Goal: Task Accomplishment & Management: Complete application form

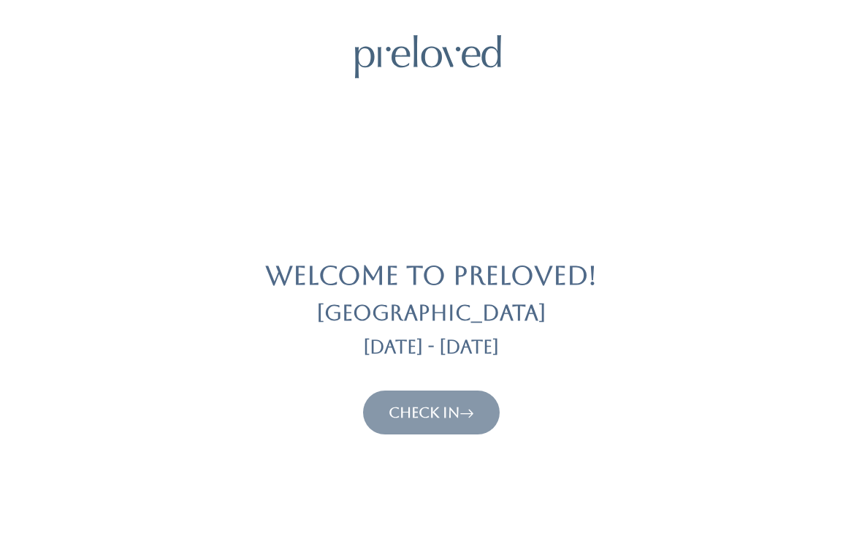
click at [457, 403] on link "Check In" at bounding box center [432, 412] width 86 height 18
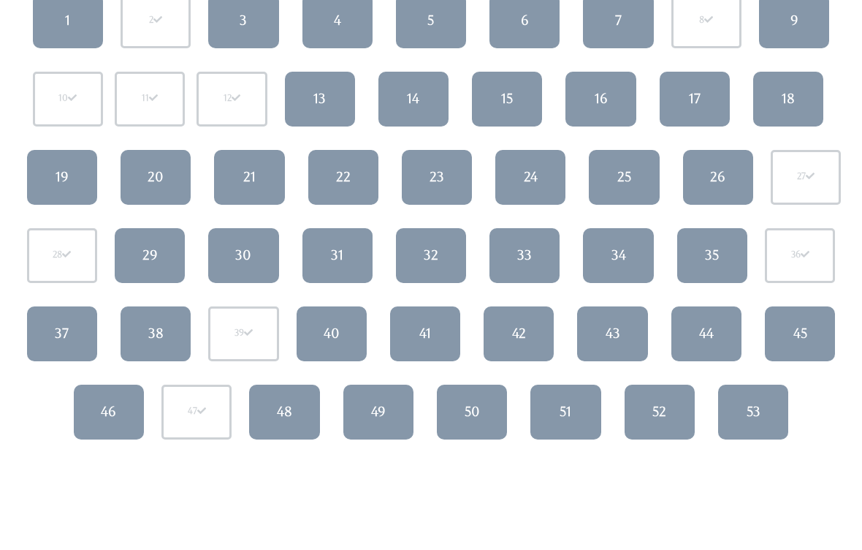
scroll to position [126, 0]
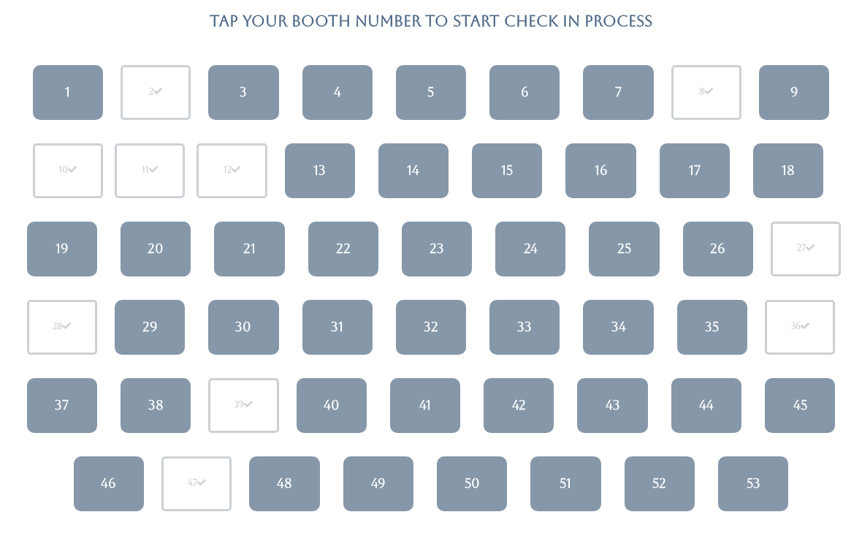
click at [633, 327] on link "34" at bounding box center [618, 327] width 70 height 55
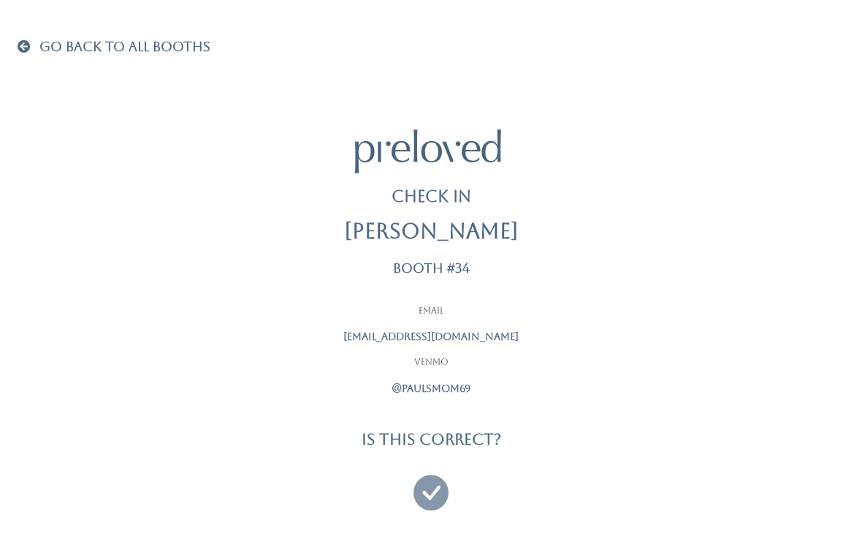
click at [436, 494] on icon at bounding box center [431, 485] width 35 height 49
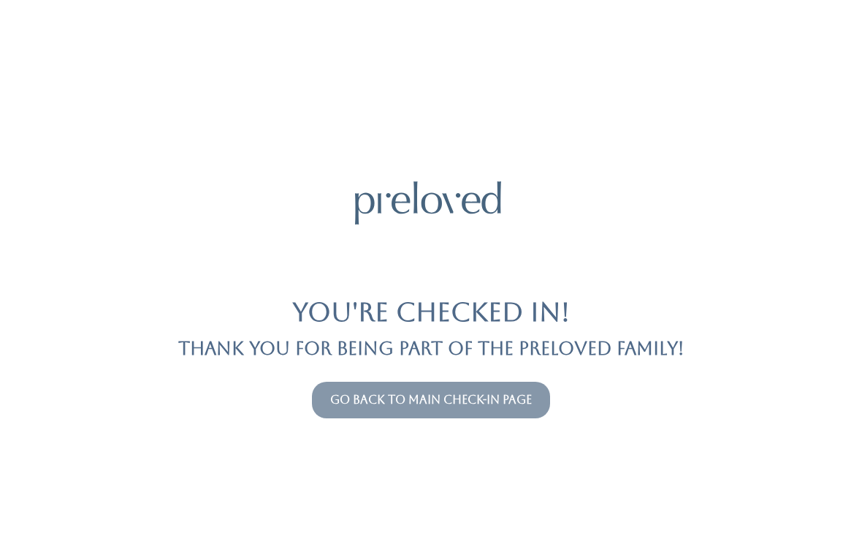
click at [347, 392] on link "Go back to main check-in page" at bounding box center [431, 399] width 202 height 14
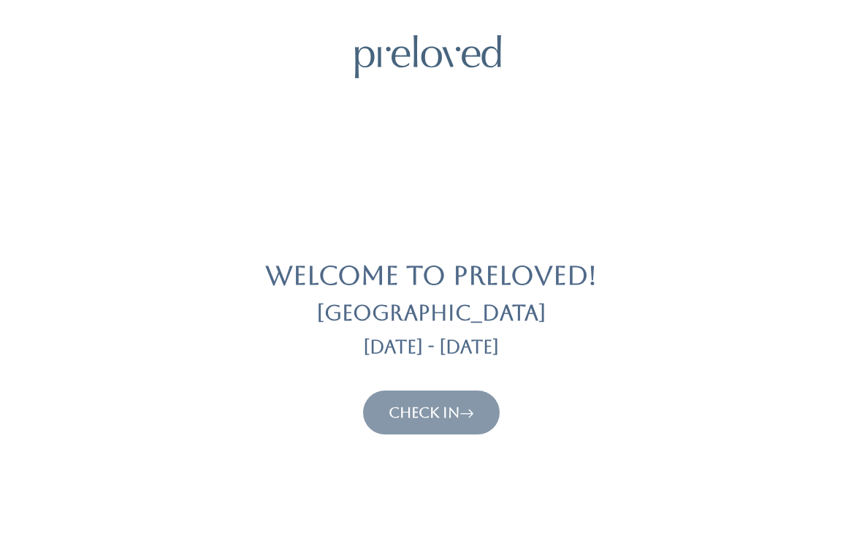
click at [403, 398] on button "Check In" at bounding box center [431, 412] width 137 height 44
click at [399, 403] on link "Check In" at bounding box center [432, 412] width 86 height 18
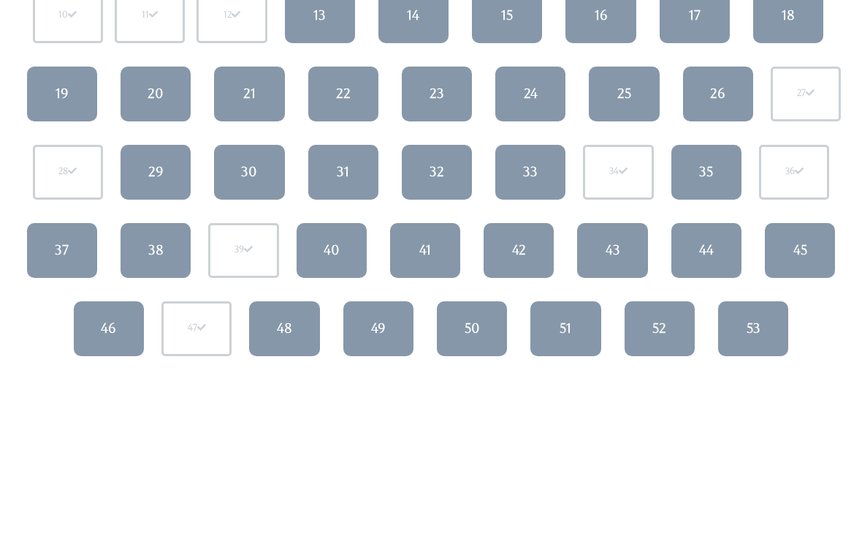
scroll to position [285, 0]
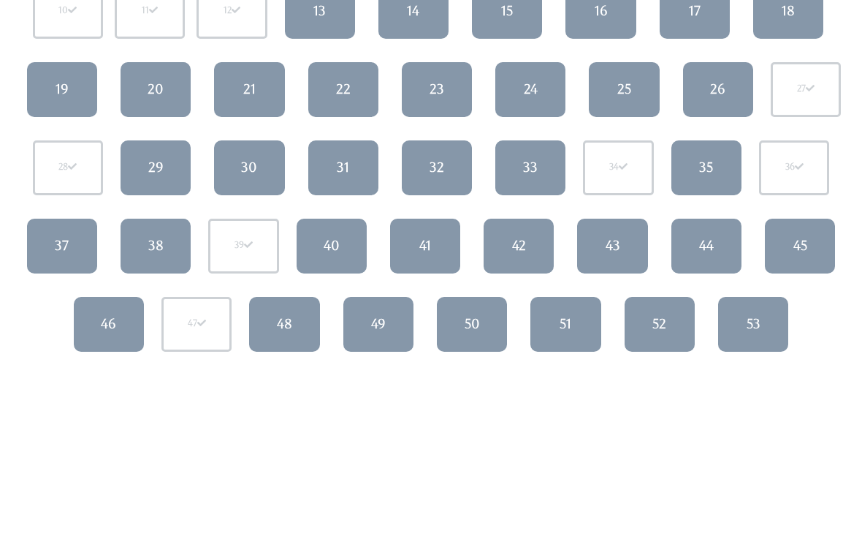
click at [303, 324] on link "48" at bounding box center [284, 324] width 70 height 55
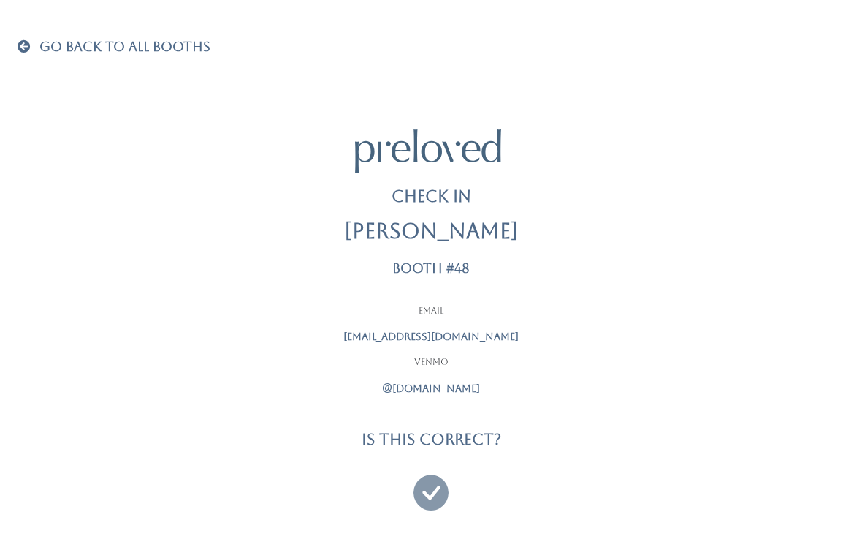
click at [433, 474] on icon at bounding box center [431, 485] width 35 height 49
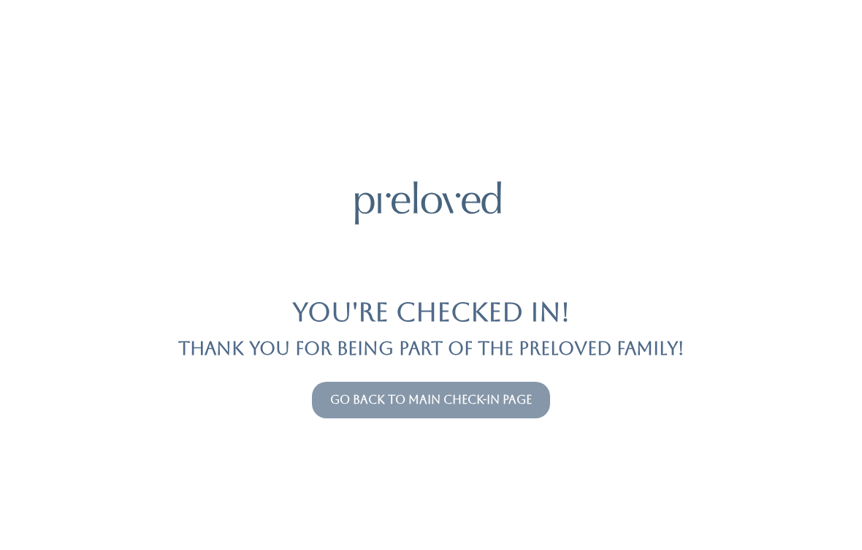
click at [495, 397] on link "Go back to main check-in page" at bounding box center [431, 399] width 202 height 14
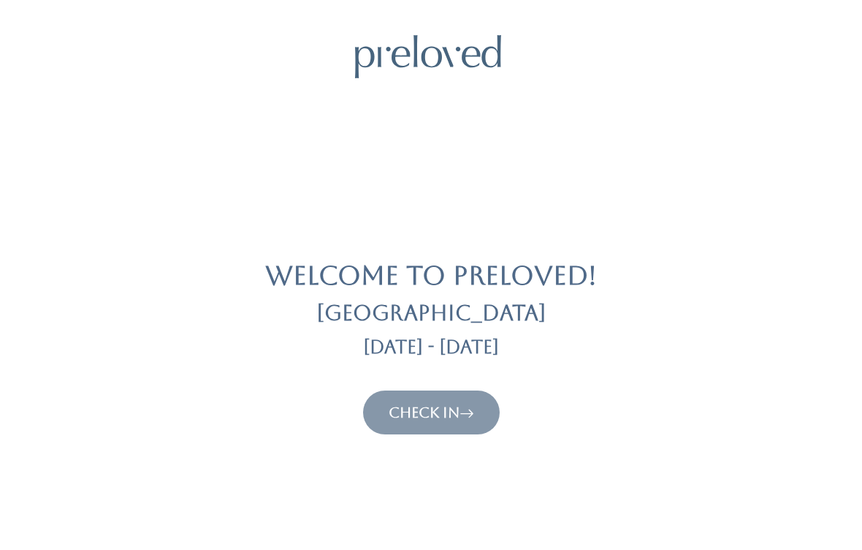
click at [468, 403] on icon at bounding box center [467, 412] width 15 height 18
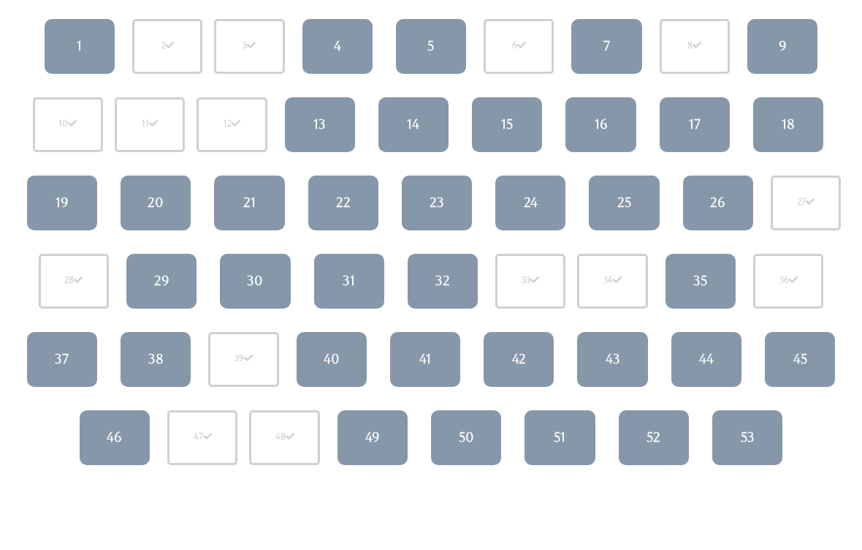
scroll to position [113, 0]
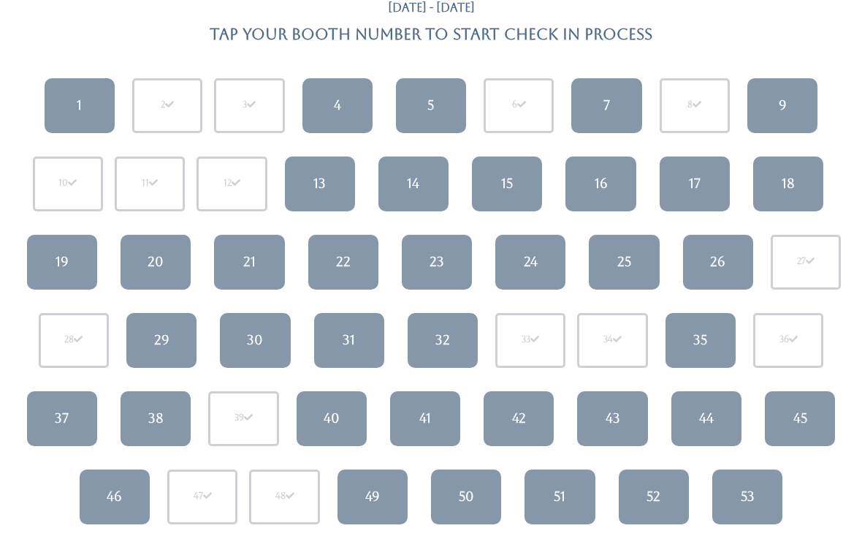
click at [791, 121] on link "9" at bounding box center [783, 105] width 70 height 55
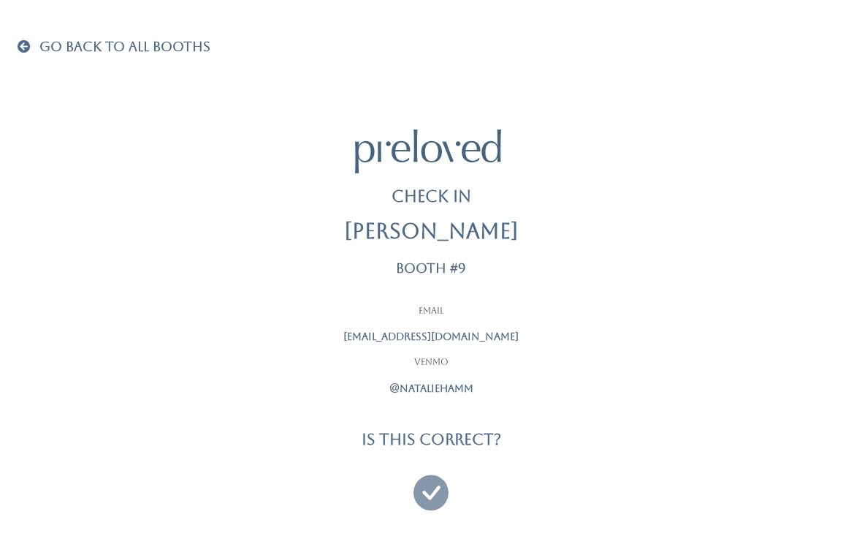
click at [430, 479] on icon at bounding box center [431, 485] width 35 height 49
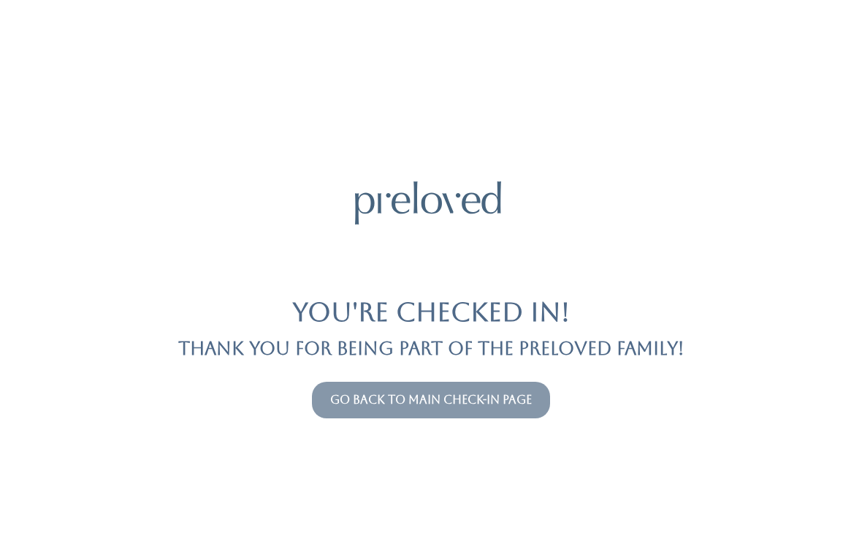
click at [493, 384] on button "Go back to main check-in page" at bounding box center [431, 399] width 238 height 37
click at [483, 392] on link "Go back to main check-in page" at bounding box center [431, 399] width 202 height 14
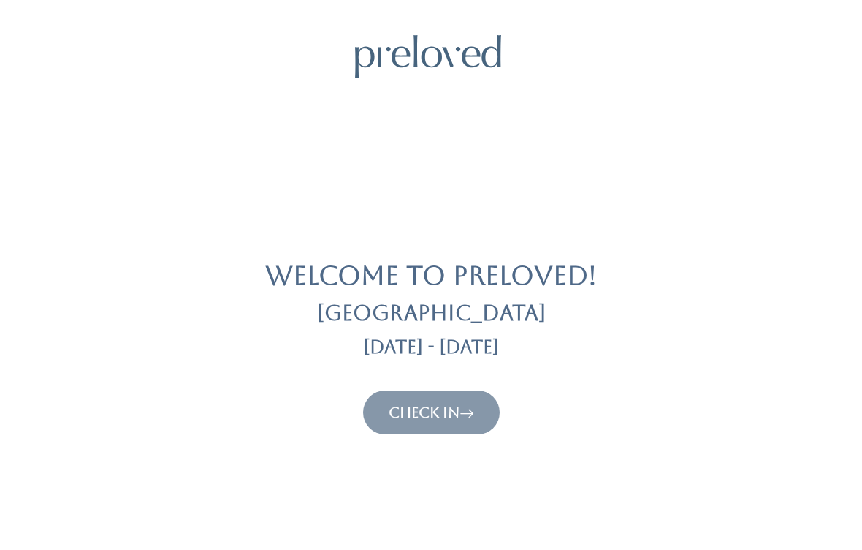
click at [452, 411] on link "Check In" at bounding box center [432, 412] width 86 height 18
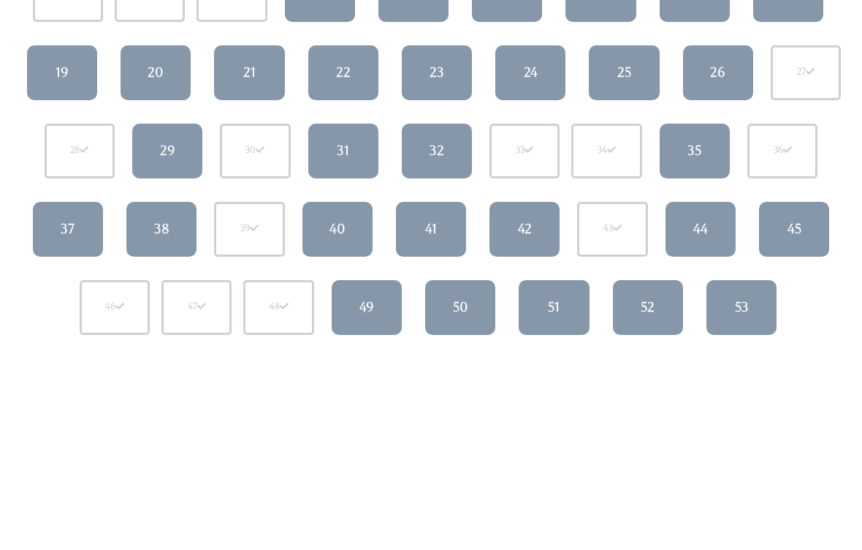
scroll to position [300, 0]
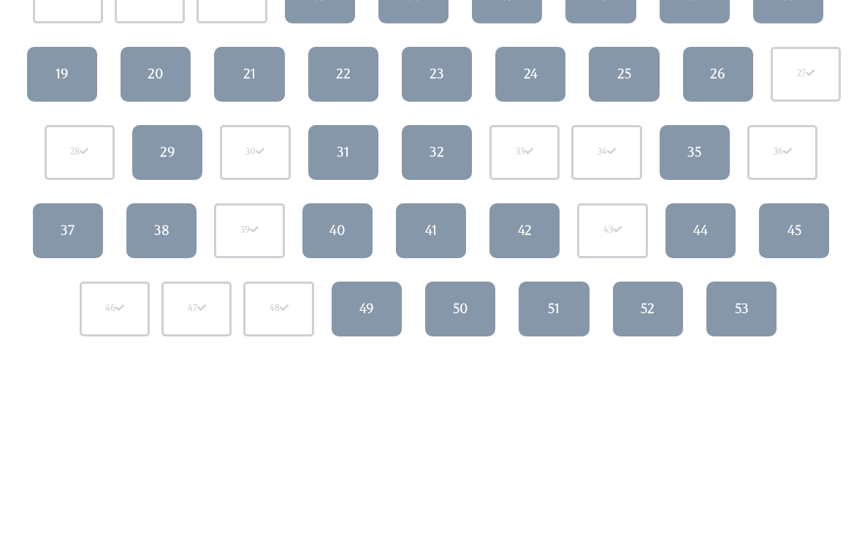
click at [766, 143] on div "36" at bounding box center [783, 153] width 70 height 55
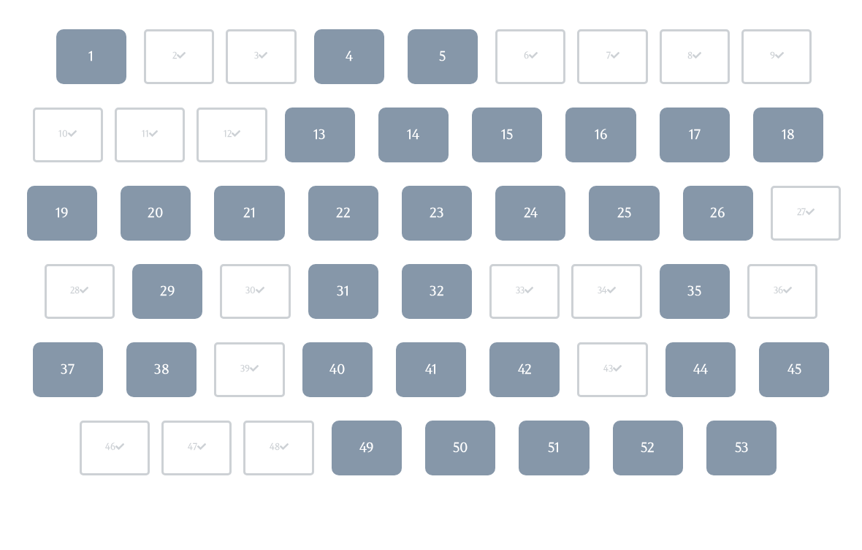
scroll to position [143, 0]
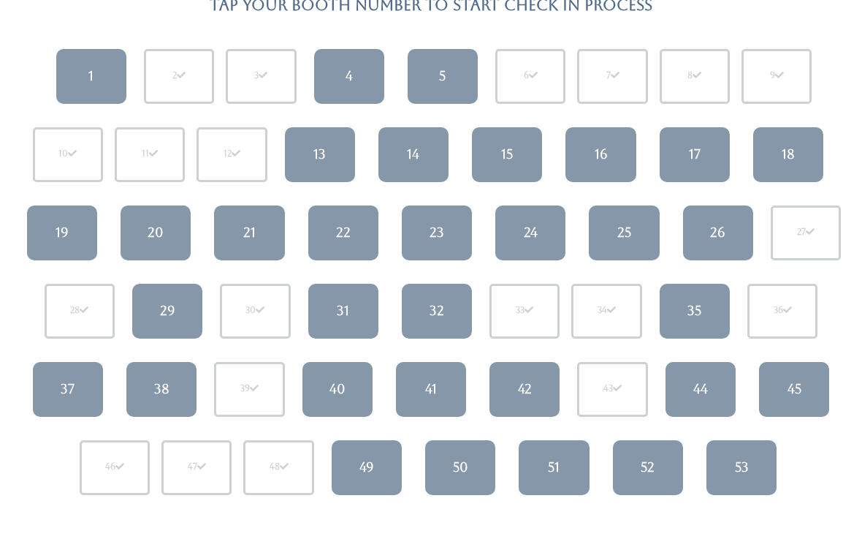
click at [396, 403] on link "41" at bounding box center [431, 389] width 70 height 55
click at [432, 386] on div "41" at bounding box center [431, 388] width 12 height 19
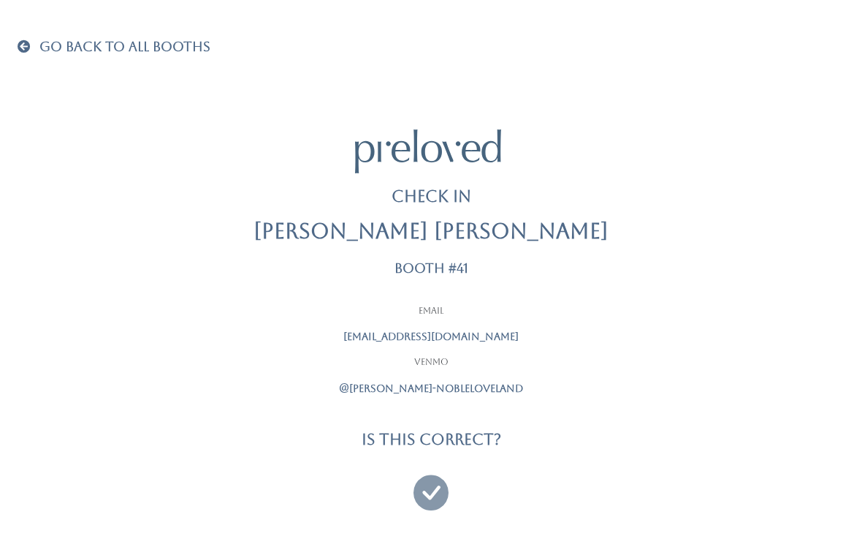
click at [425, 486] on icon at bounding box center [431, 485] width 35 height 49
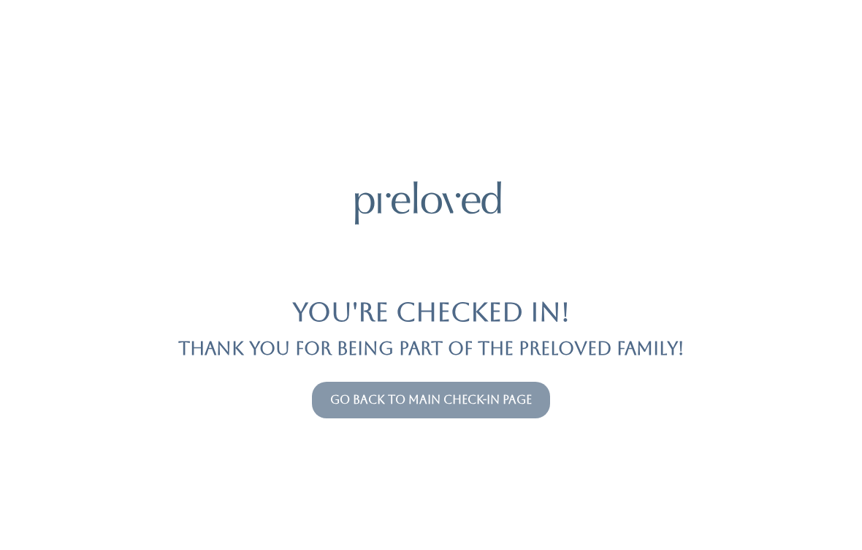
click at [474, 402] on link "Go back to main check-in page" at bounding box center [431, 399] width 202 height 14
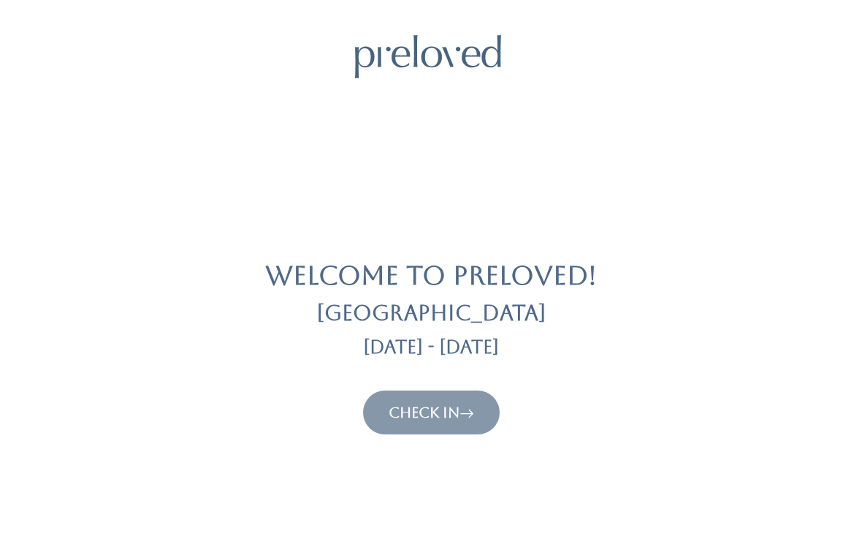
click at [461, 444] on body "Welcome to Preloved! [GEOGRAPHIC_DATA] [DATE] - [DATE] Check In Preloved © 2025" at bounding box center [431, 509] width 862 height 949
click at [433, 414] on link "Check In" at bounding box center [432, 412] width 86 height 18
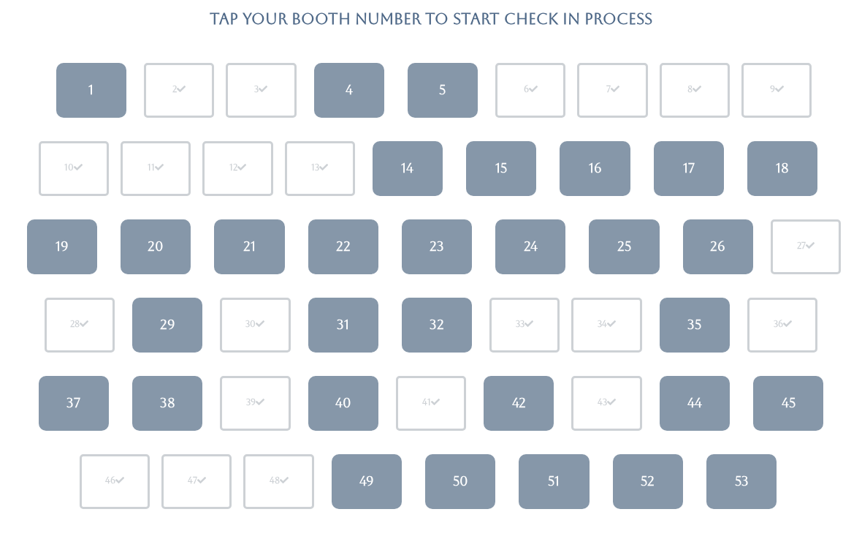
scroll to position [132, 0]
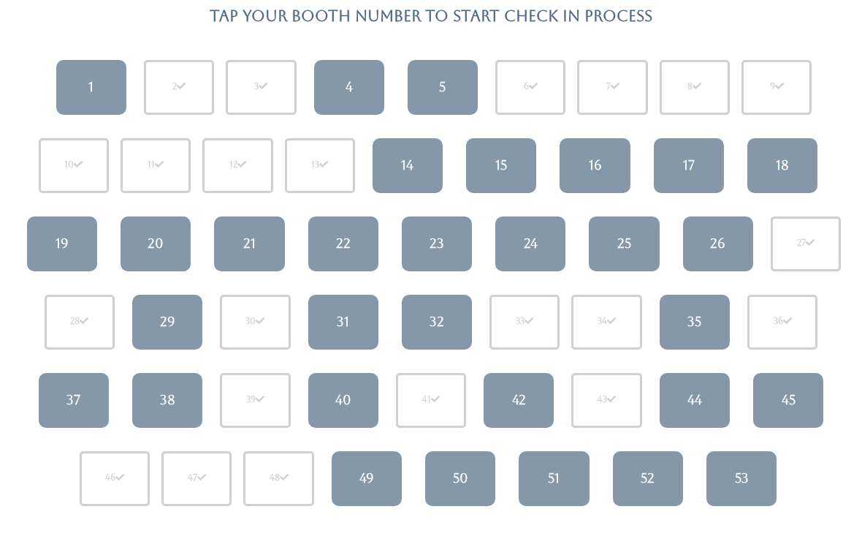
click at [85, 399] on link "37" at bounding box center [74, 400] width 70 height 55
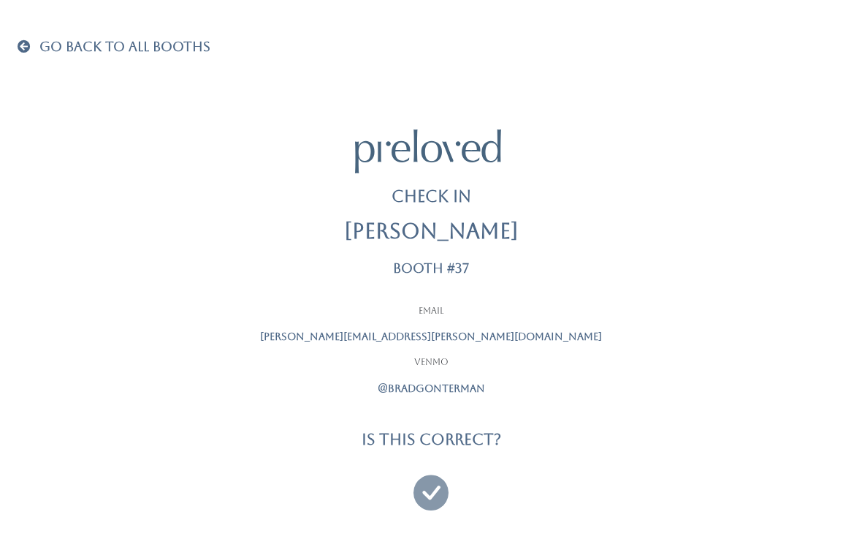
click at [440, 498] on icon at bounding box center [431, 485] width 35 height 49
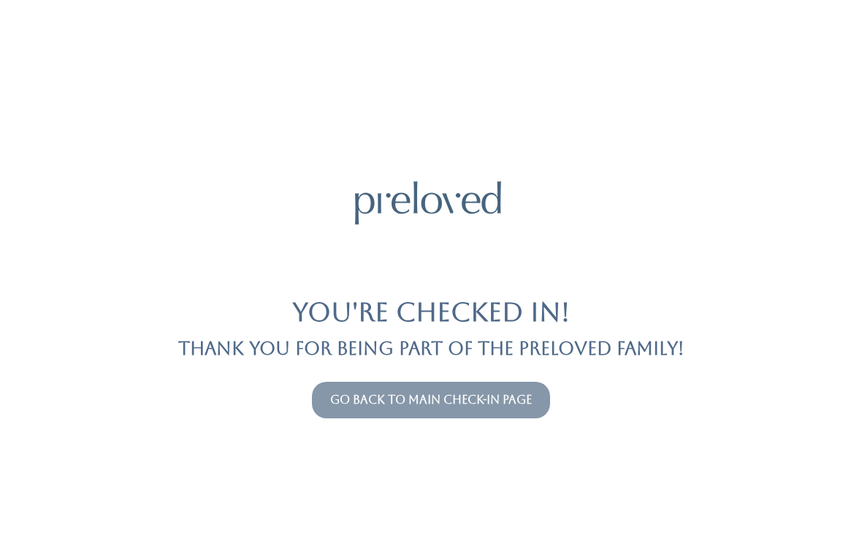
click at [503, 404] on link "Go back to main check-in page" at bounding box center [431, 399] width 202 height 14
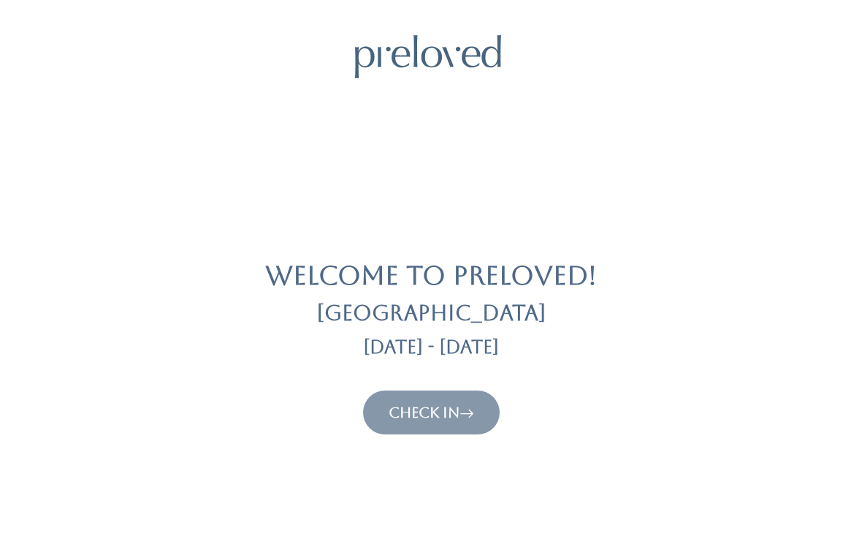
click at [423, 408] on link "Check In" at bounding box center [432, 412] width 86 height 18
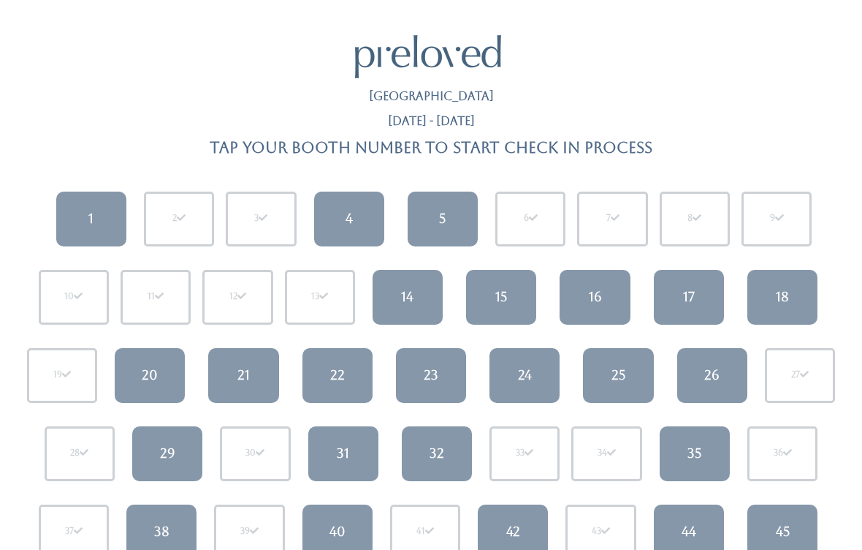
click at [533, 382] on link "24" at bounding box center [525, 375] width 70 height 55
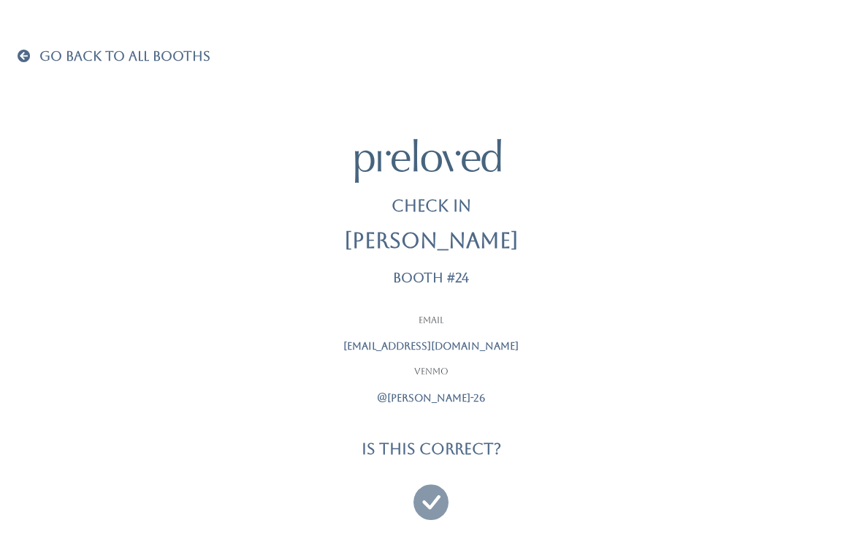
click at [430, 501] on icon at bounding box center [431, 495] width 35 height 49
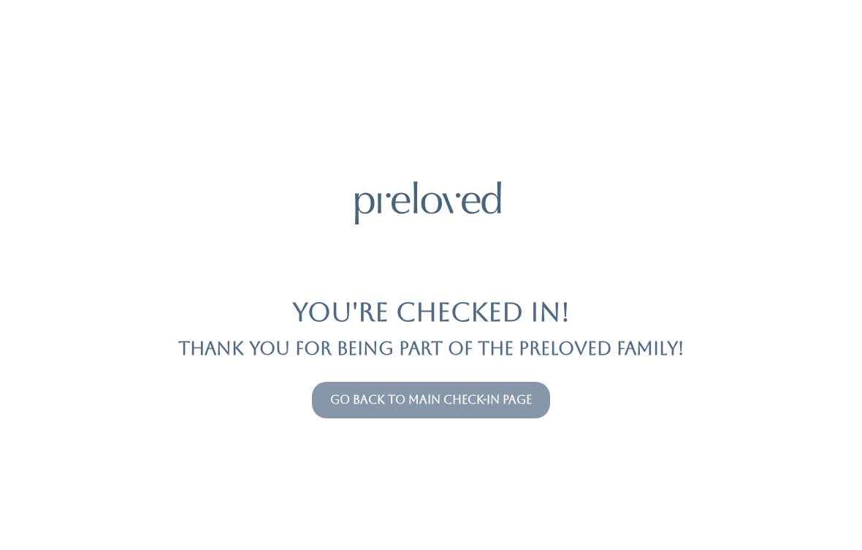
click at [496, 384] on button "Go back to main check-in page" at bounding box center [431, 399] width 238 height 37
click at [471, 406] on link "Go back to main check-in page" at bounding box center [431, 399] width 202 height 14
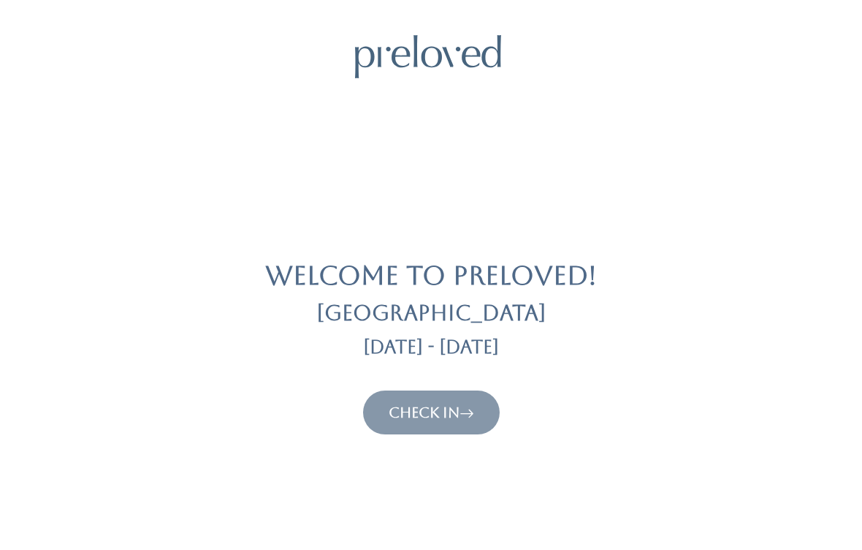
click at [419, 394] on button "Check In" at bounding box center [431, 412] width 137 height 44
click at [443, 409] on link "Check In" at bounding box center [432, 412] width 86 height 18
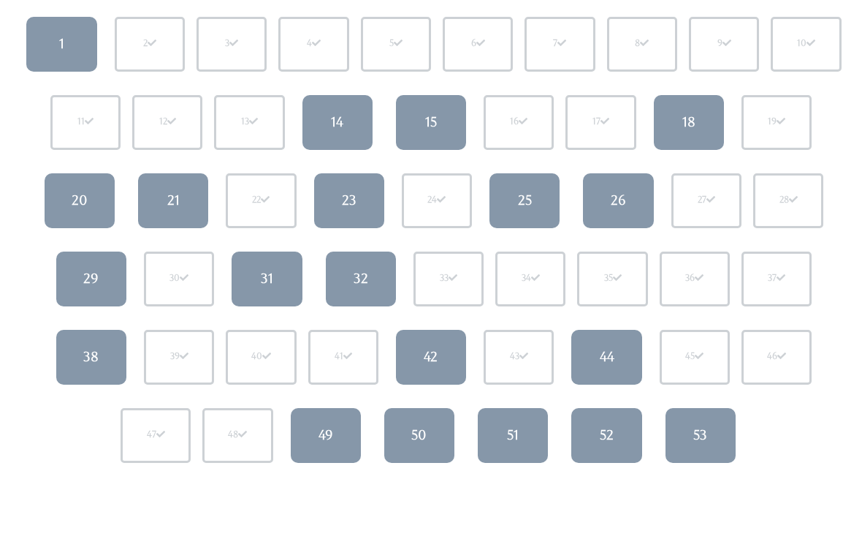
scroll to position [175, 0]
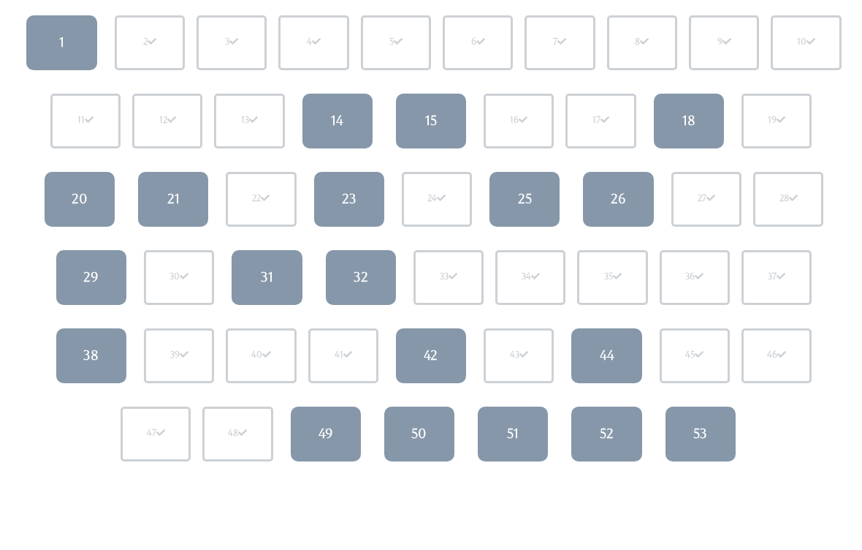
click at [633, 213] on link "26" at bounding box center [618, 199] width 70 height 55
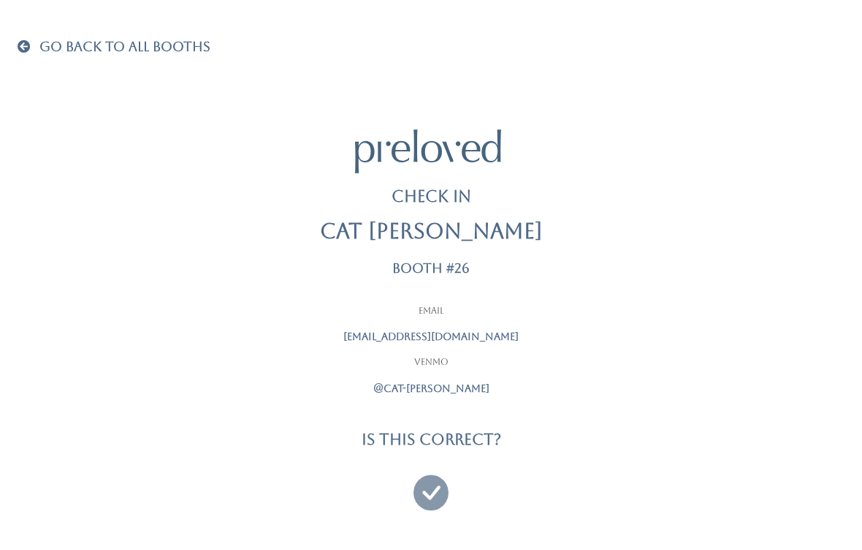
click at [426, 471] on icon at bounding box center [431, 485] width 35 height 49
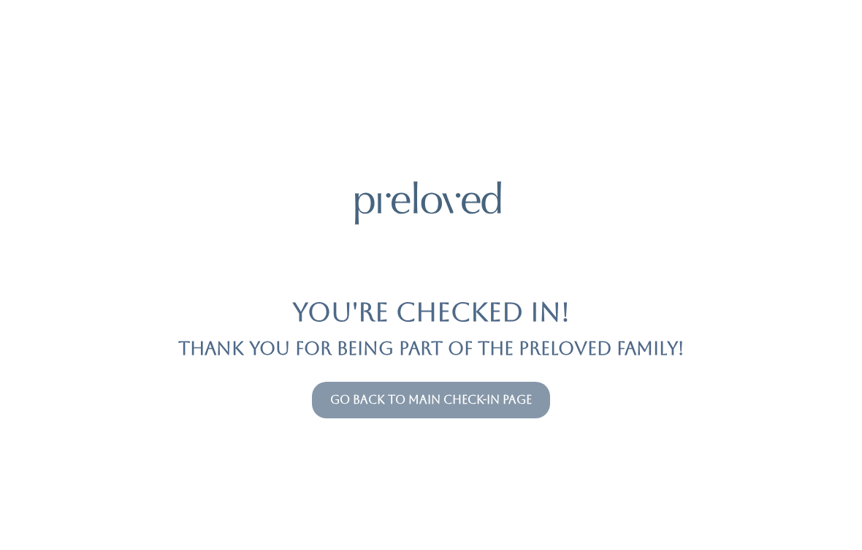
click at [481, 381] on button "Go back to main check-in page" at bounding box center [431, 399] width 238 height 37
click at [458, 416] on button "Go back to main check-in page" at bounding box center [431, 399] width 238 height 37
click at [498, 404] on link "Go back to main check-in page" at bounding box center [431, 399] width 202 height 14
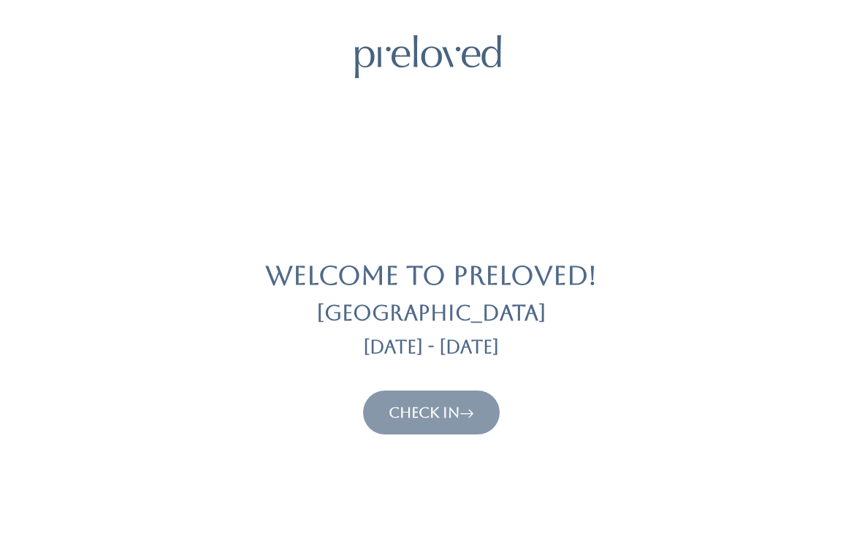
click at [400, 419] on link "Check In" at bounding box center [432, 412] width 86 height 18
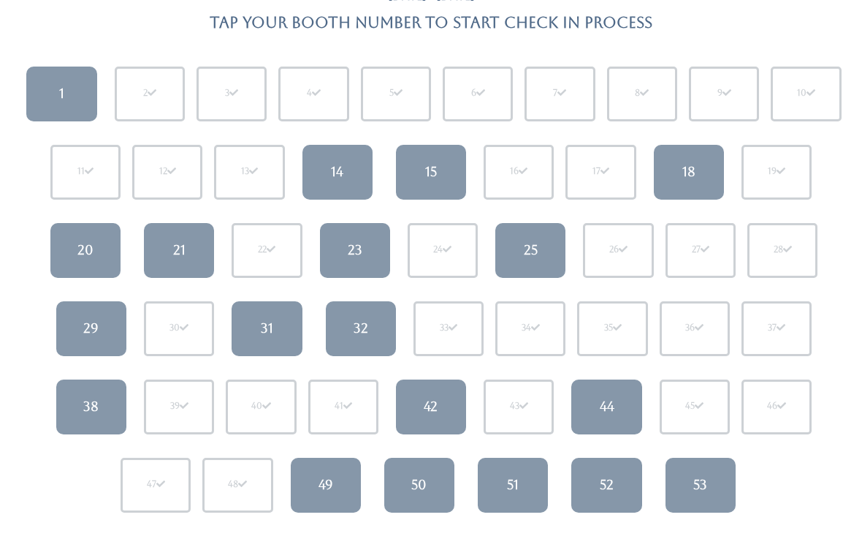
scroll to position [127, 0]
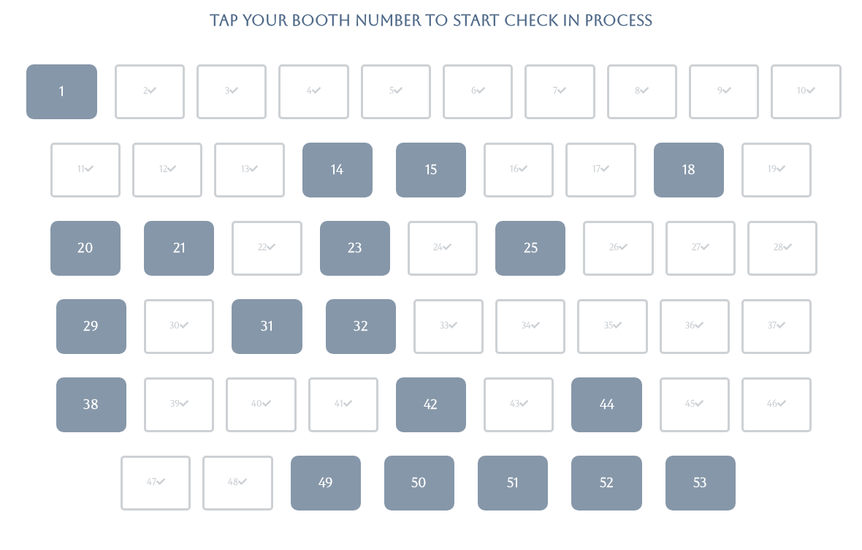
click at [95, 405] on div "38" at bounding box center [90, 404] width 15 height 19
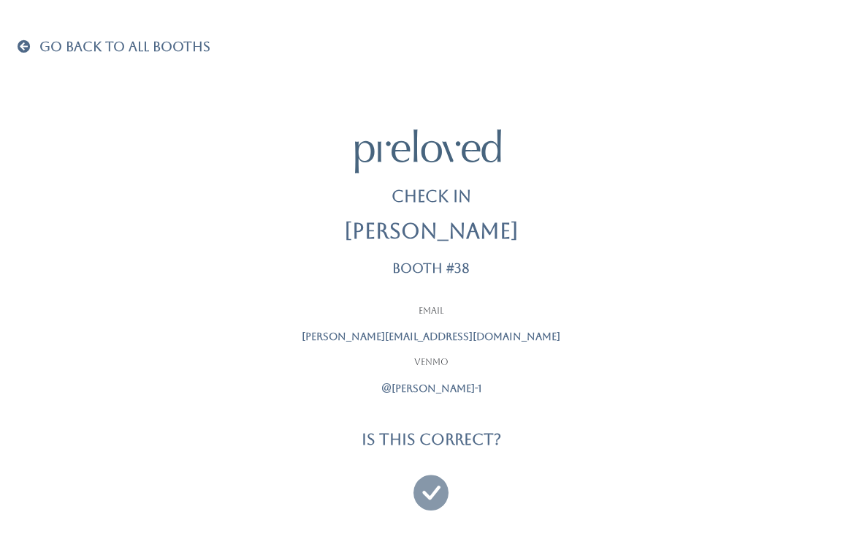
click at [444, 496] on icon at bounding box center [431, 485] width 35 height 49
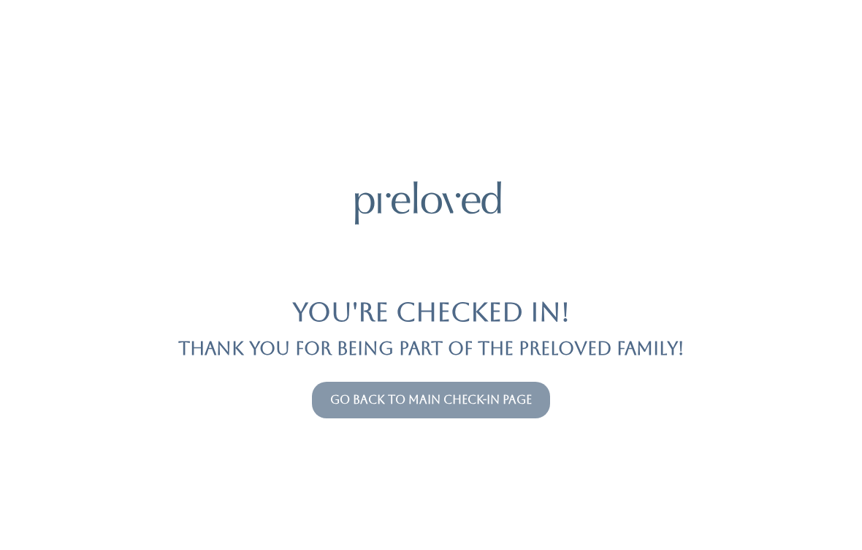
click at [476, 405] on link "Go back to main check-in page" at bounding box center [431, 399] width 202 height 14
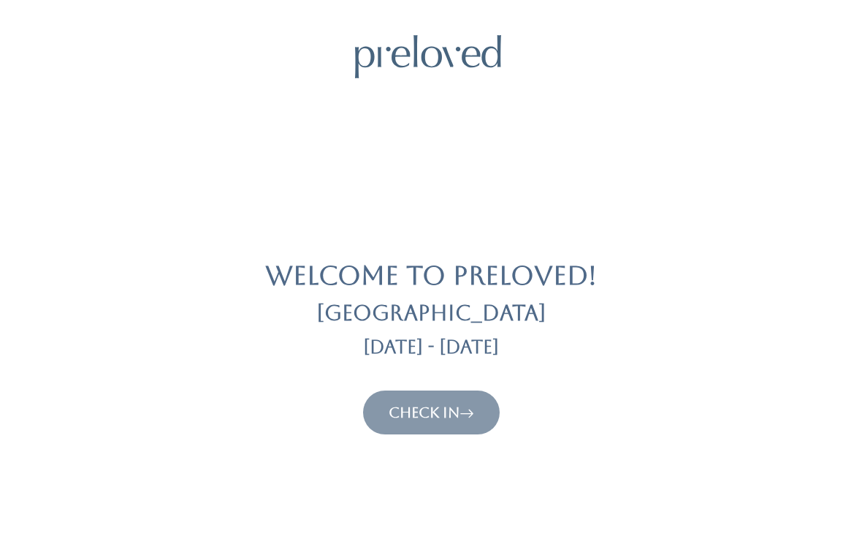
click at [460, 406] on link "Check In" at bounding box center [432, 412] width 86 height 18
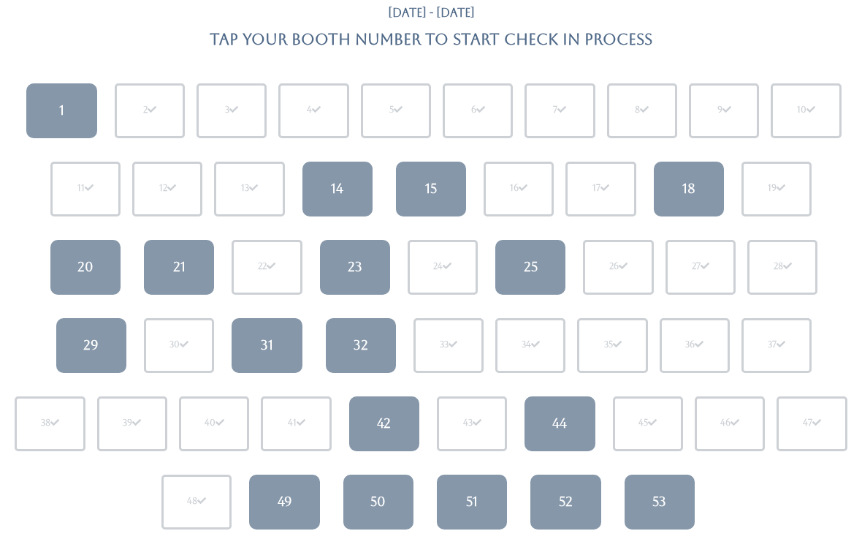
scroll to position [110, 0]
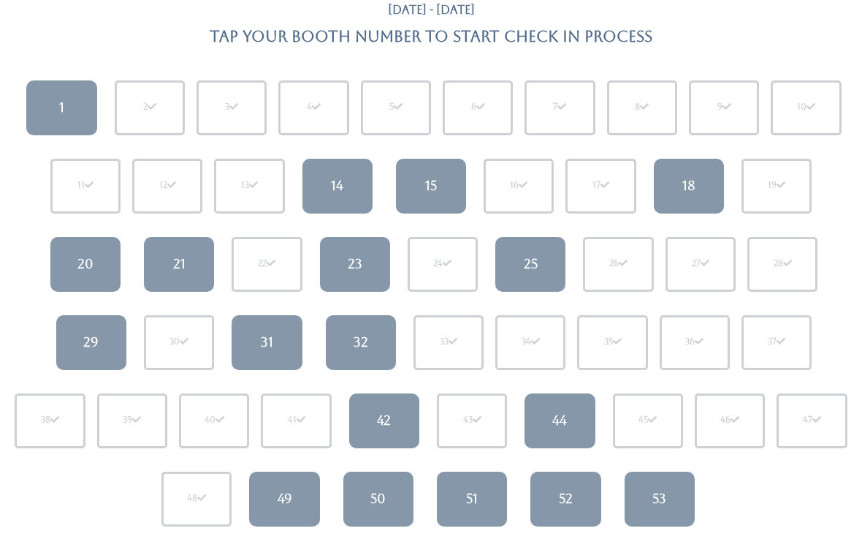
click at [276, 346] on link "31" at bounding box center [267, 343] width 70 height 55
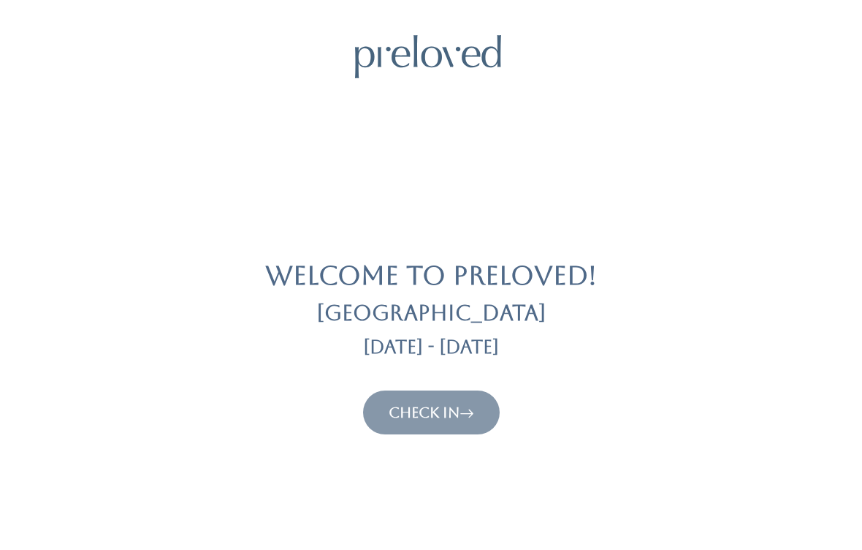
click at [426, 395] on button "Check In" at bounding box center [431, 412] width 137 height 44
click at [453, 403] on link "Check In" at bounding box center [432, 412] width 86 height 18
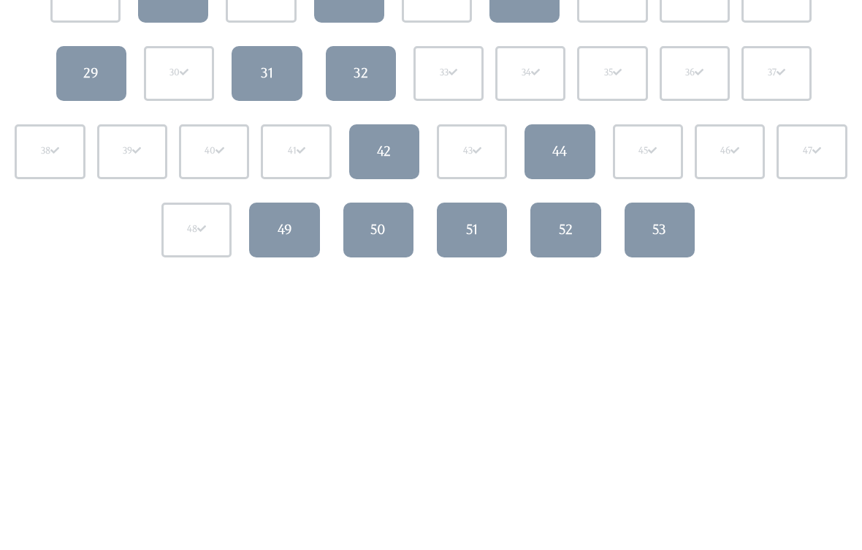
scroll to position [399, 0]
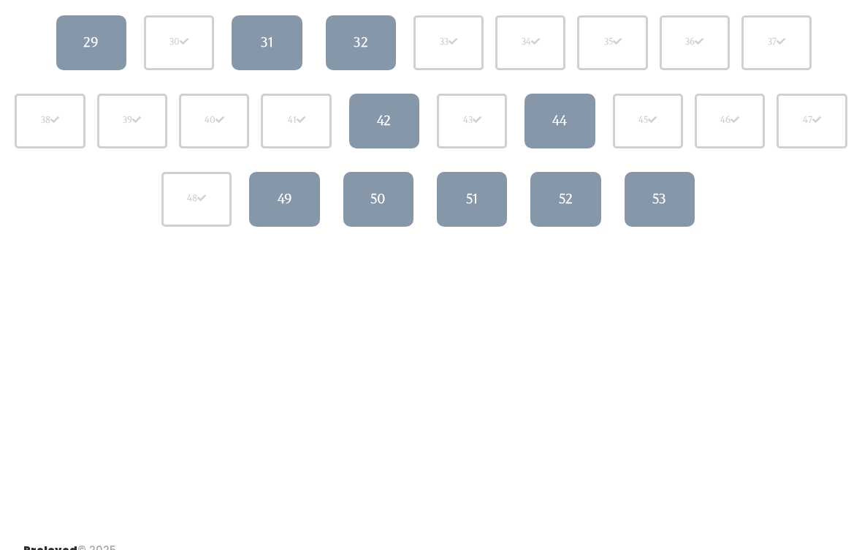
click at [466, 197] on div "51" at bounding box center [472, 198] width 12 height 19
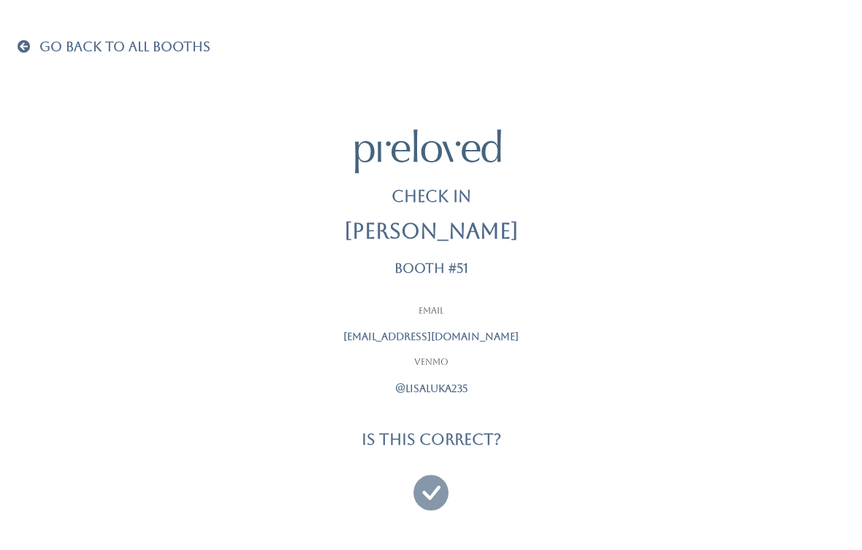
click at [433, 493] on icon at bounding box center [431, 485] width 35 height 49
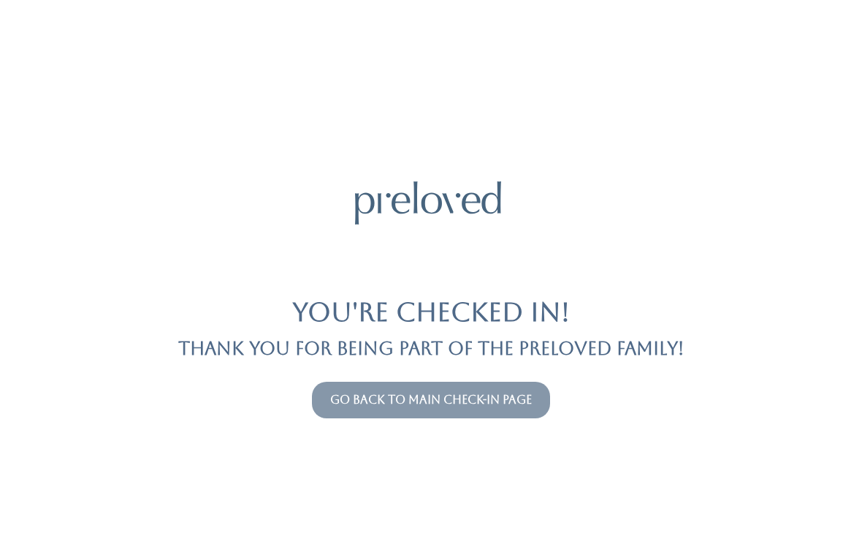
click at [506, 385] on button "Go back to main check-in page" at bounding box center [431, 399] width 238 height 37
click at [523, 404] on link "Go back to main check-in page" at bounding box center [431, 399] width 202 height 14
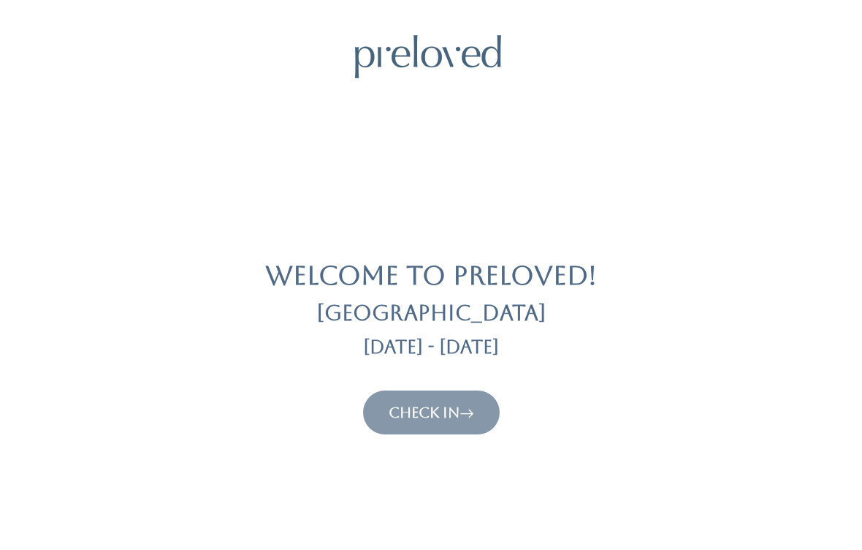
click at [431, 419] on link "Check In" at bounding box center [432, 412] width 86 height 18
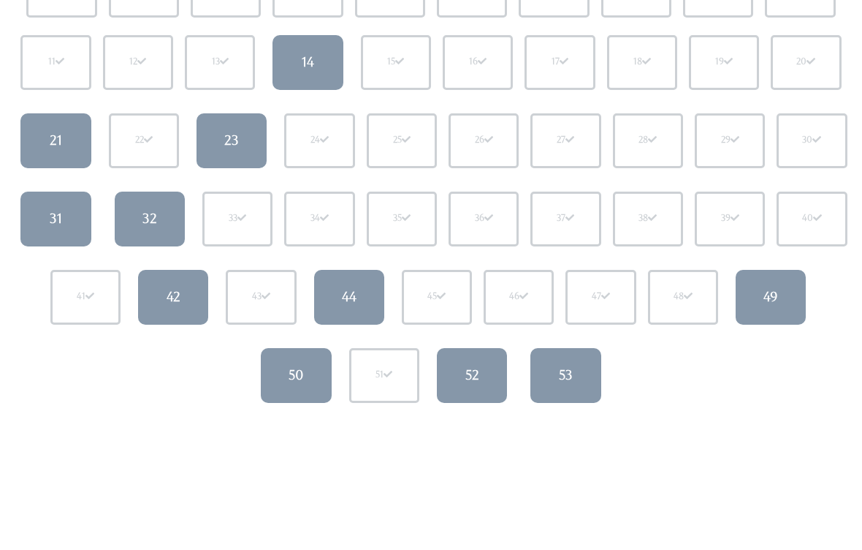
scroll to position [257, 0]
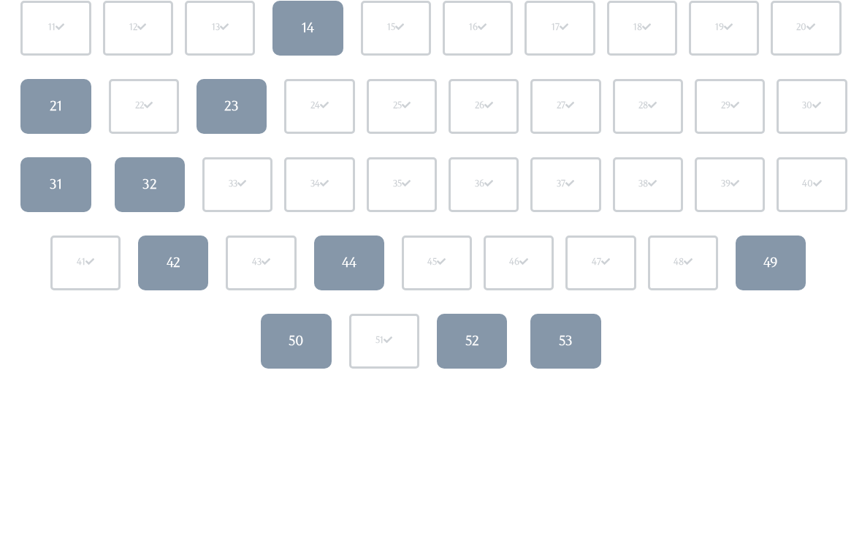
click at [361, 269] on link "44" at bounding box center [349, 263] width 70 height 55
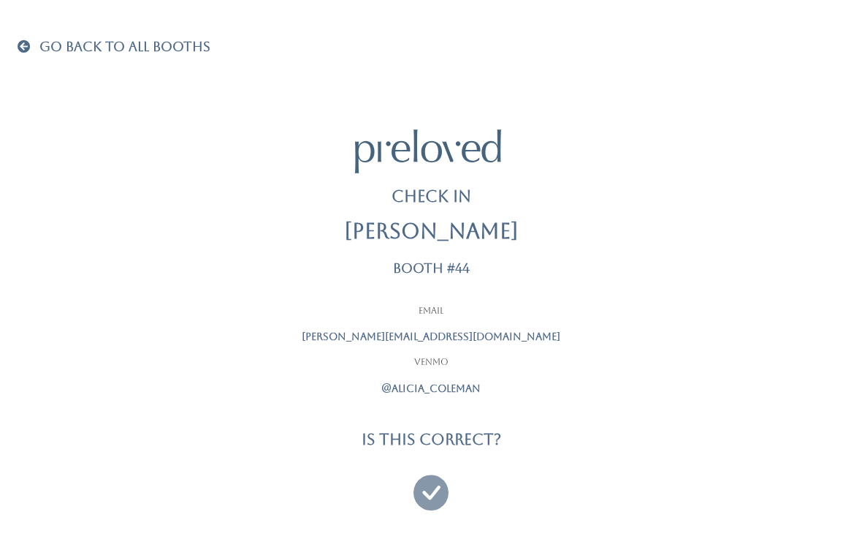
click at [441, 482] on icon at bounding box center [431, 485] width 35 height 49
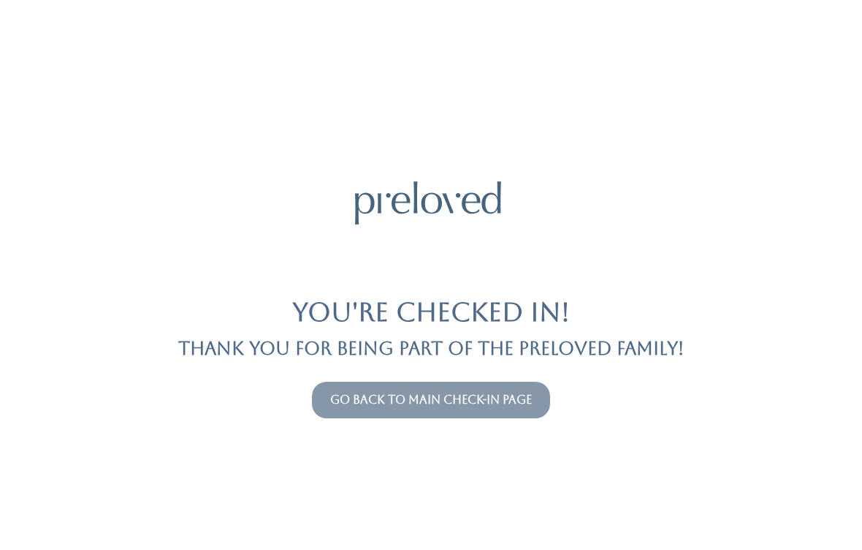
click at [485, 394] on link "Go back to main check-in page" at bounding box center [431, 399] width 202 height 14
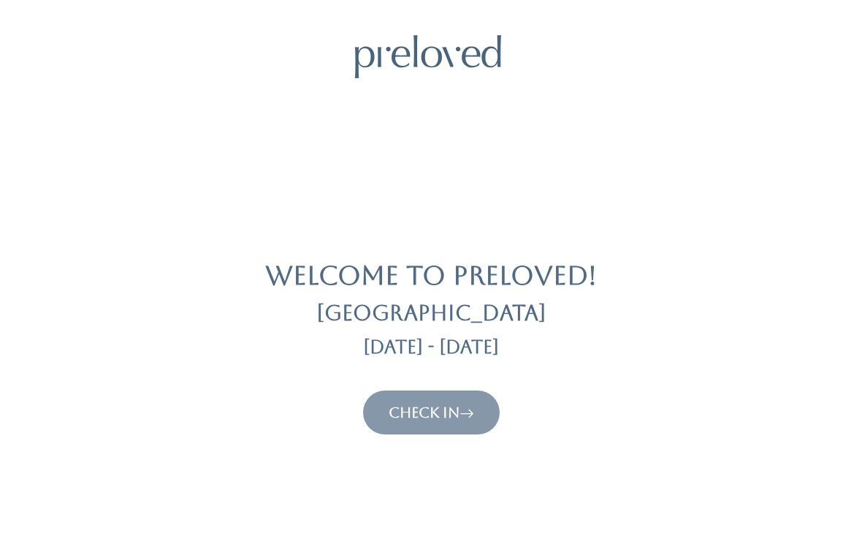
click at [459, 419] on link "Check In" at bounding box center [432, 412] width 86 height 18
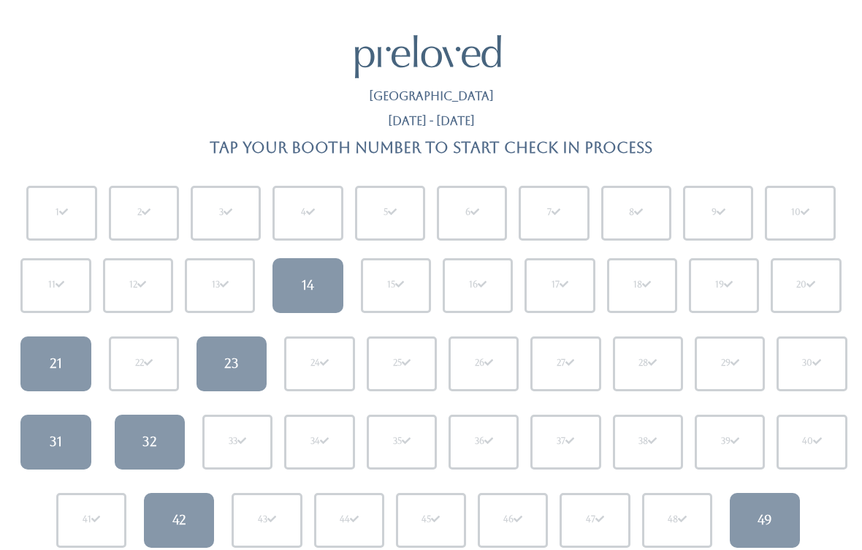
click at [308, 273] on link "14" at bounding box center [308, 285] width 70 height 55
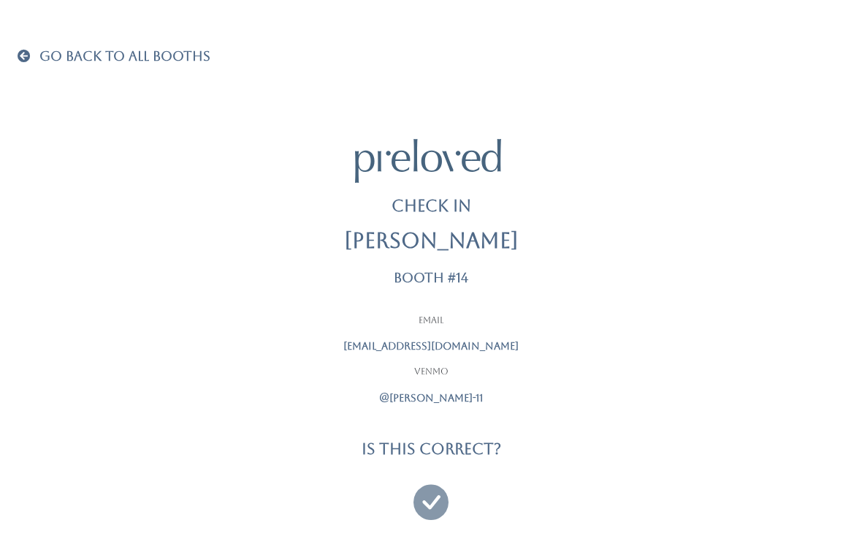
click at [435, 512] on icon at bounding box center [431, 495] width 35 height 49
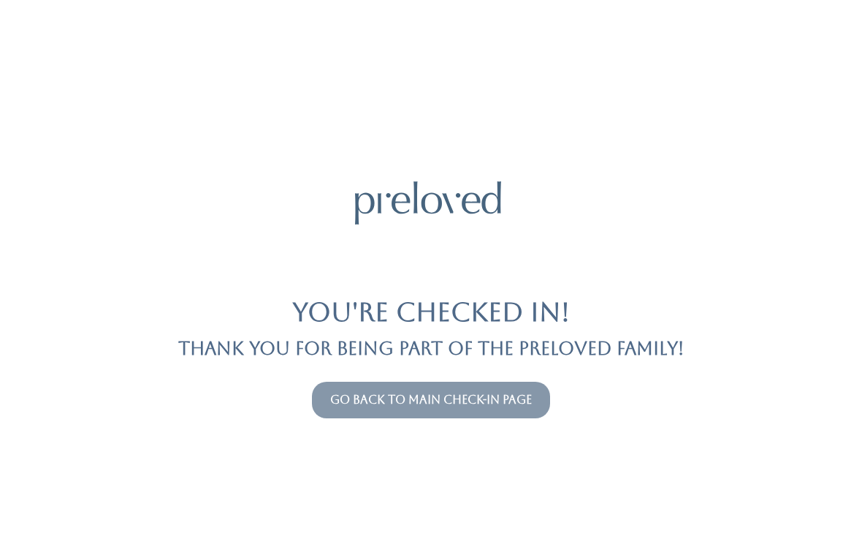
click at [486, 406] on link "Go back to main check-in page" at bounding box center [431, 399] width 202 height 14
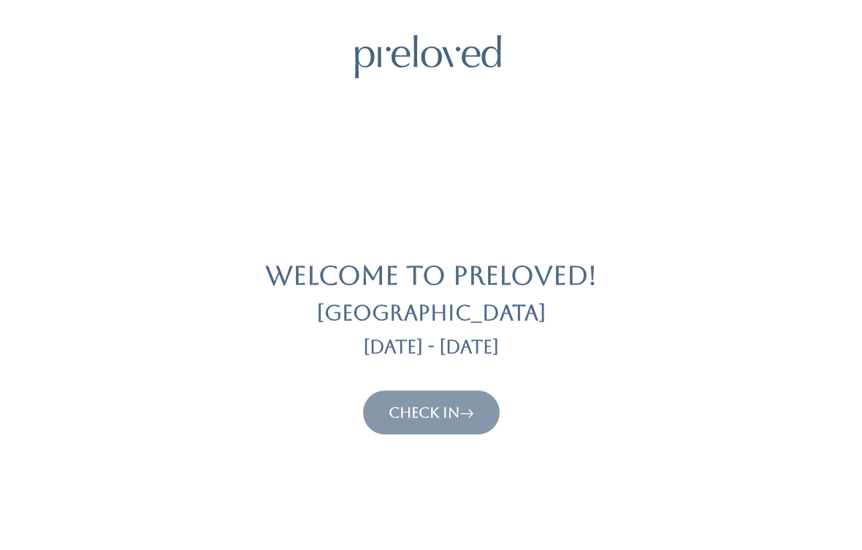
click at [447, 406] on link "Check In" at bounding box center [432, 412] width 86 height 18
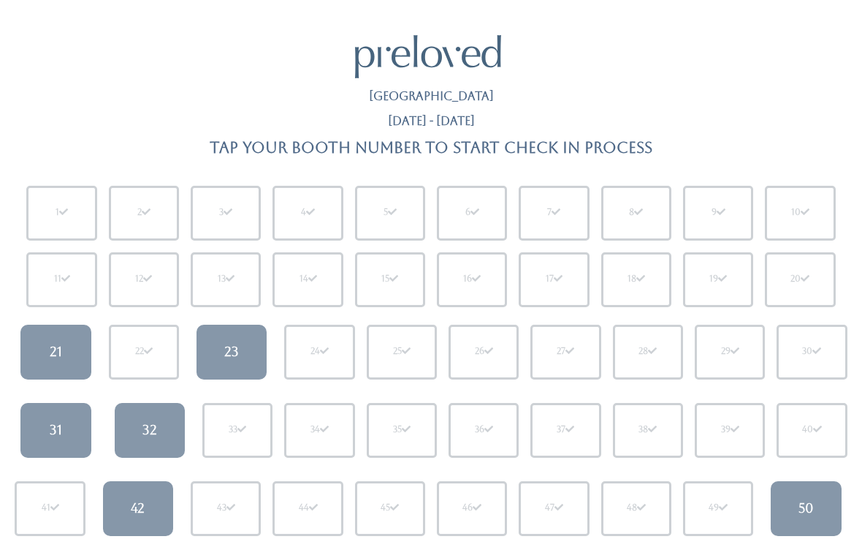
scroll to position [1, 0]
click at [222, 346] on link "23" at bounding box center [232, 351] width 70 height 55
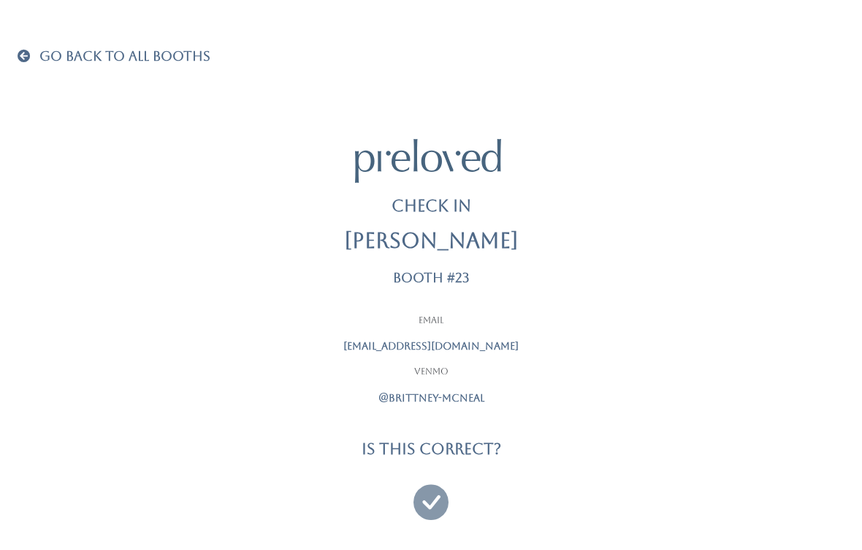
click at [448, 507] on icon at bounding box center [431, 495] width 35 height 49
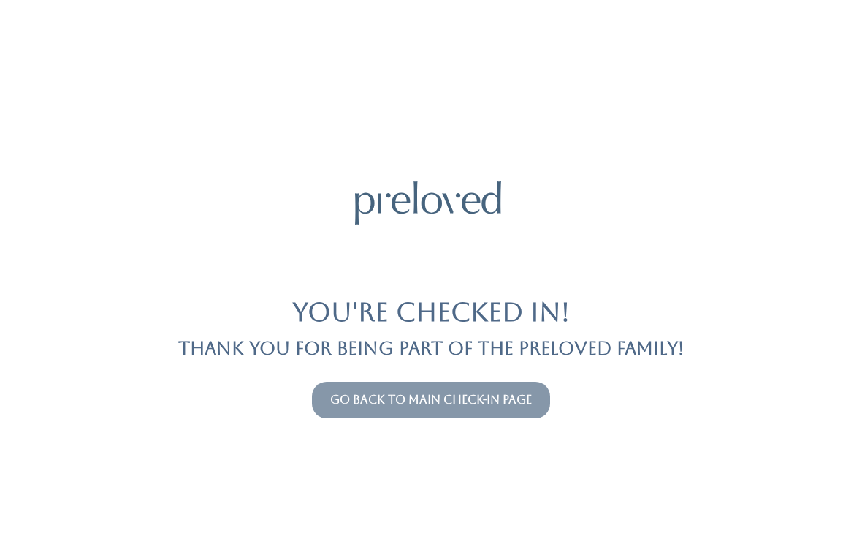
click at [435, 374] on div "You're checked in! Thank you for being part of the Preloved family! Go back to …" at bounding box center [431, 275] width 827 height 550
click at [491, 398] on link "Go back to main check-in page" at bounding box center [431, 399] width 202 height 14
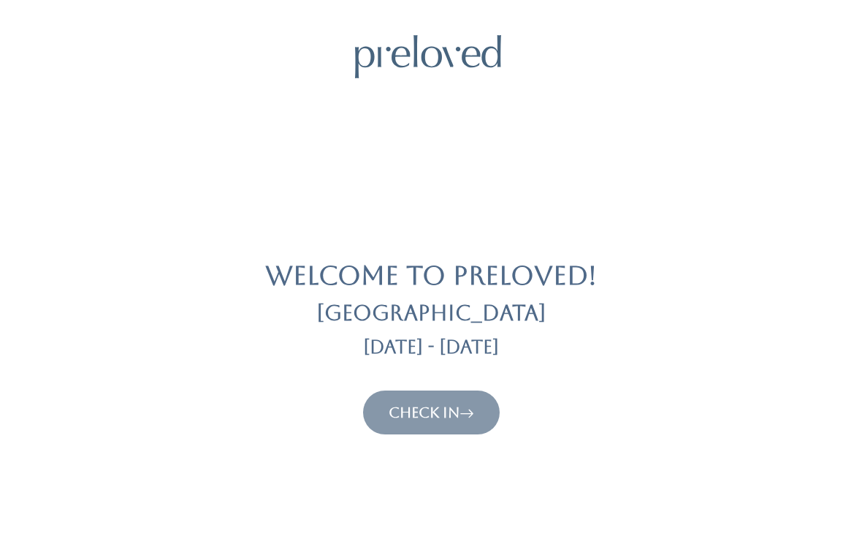
click at [444, 414] on link "Check In" at bounding box center [432, 412] width 86 height 18
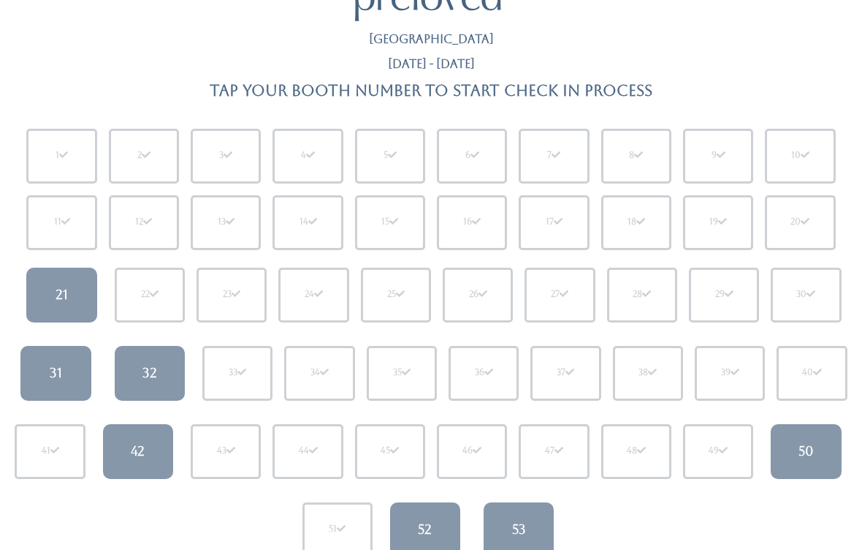
scroll to position [67, 0]
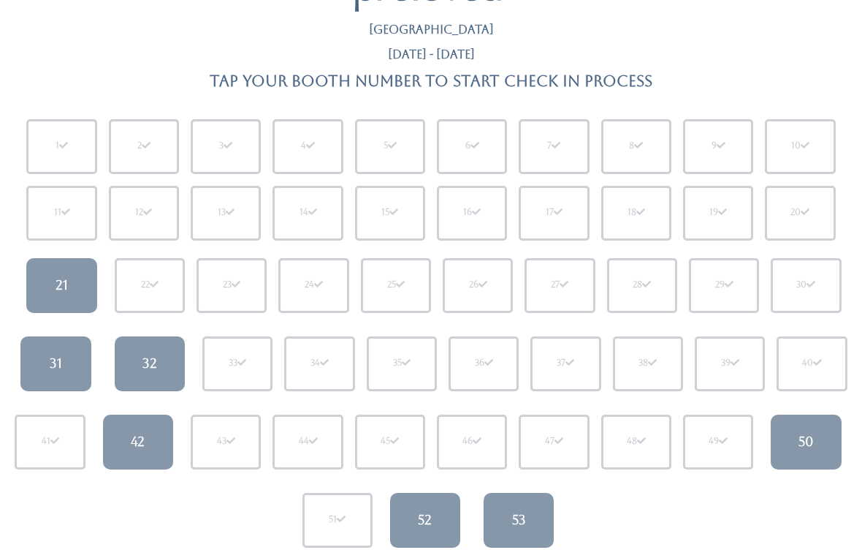
click at [439, 525] on link "52" at bounding box center [425, 520] width 70 height 55
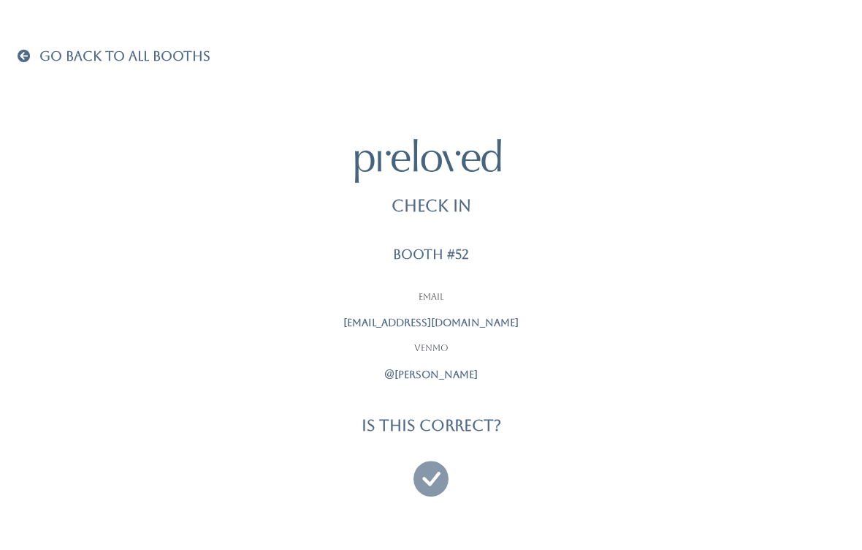
click at [457, 468] on div at bounding box center [430, 472] width 365 height 54
click at [438, 473] on icon at bounding box center [431, 471] width 35 height 49
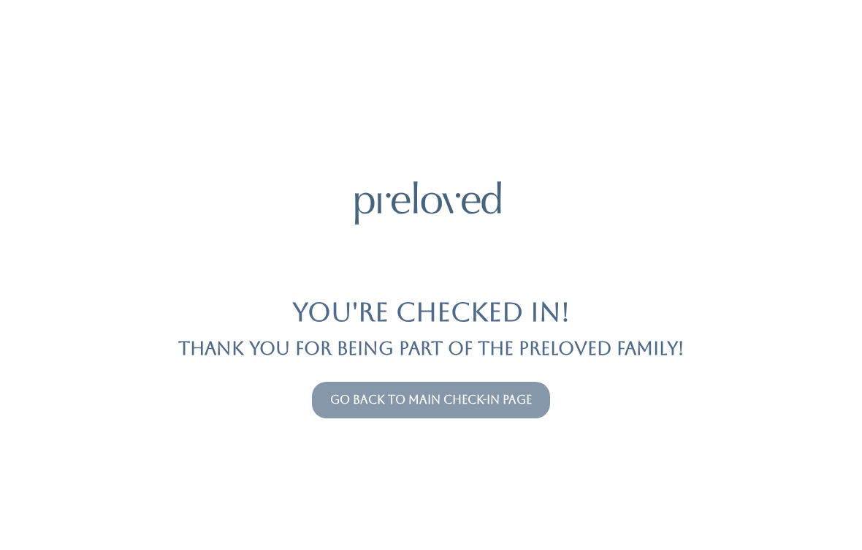
click at [507, 403] on link "Go back to main check-in page" at bounding box center [431, 399] width 202 height 14
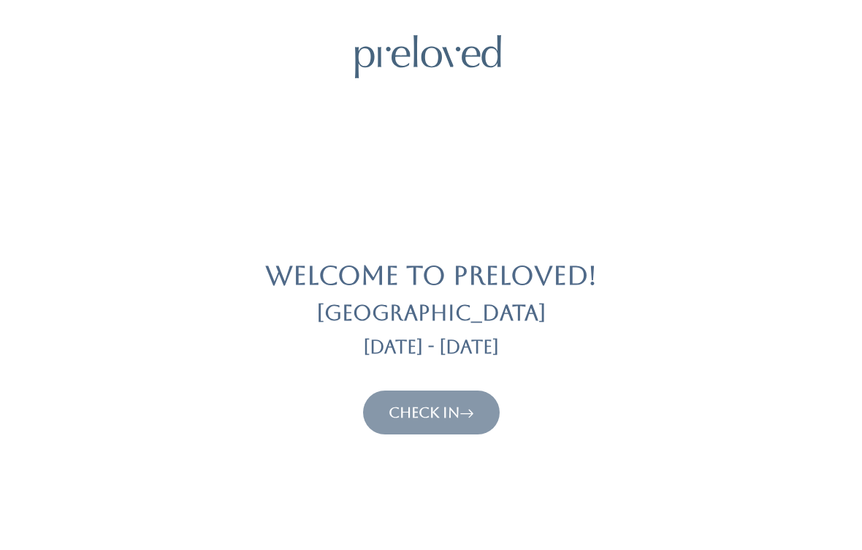
click at [433, 417] on link "Check In" at bounding box center [432, 412] width 86 height 18
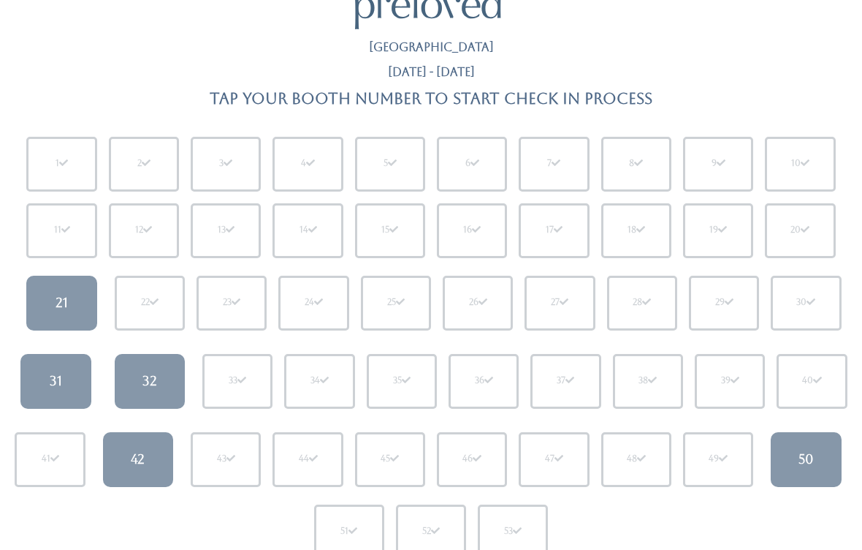
scroll to position [56, 0]
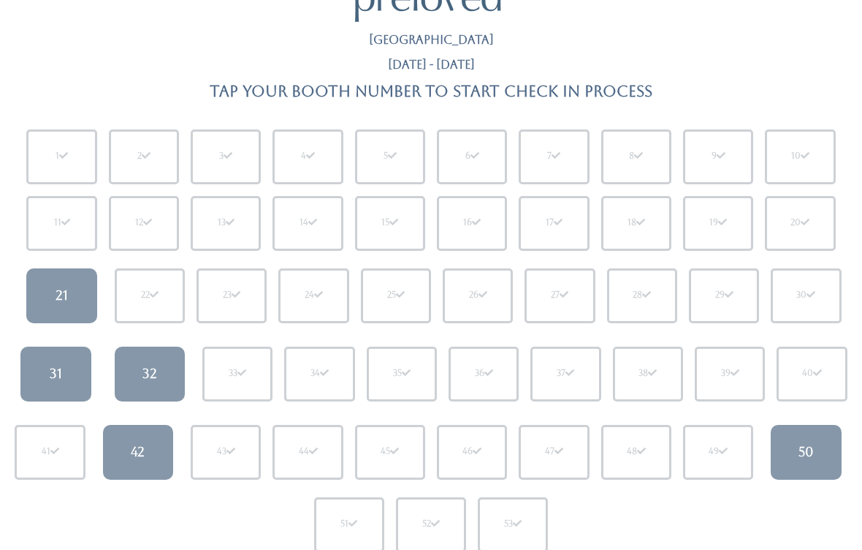
click at [142, 452] on div "42" at bounding box center [138, 452] width 14 height 19
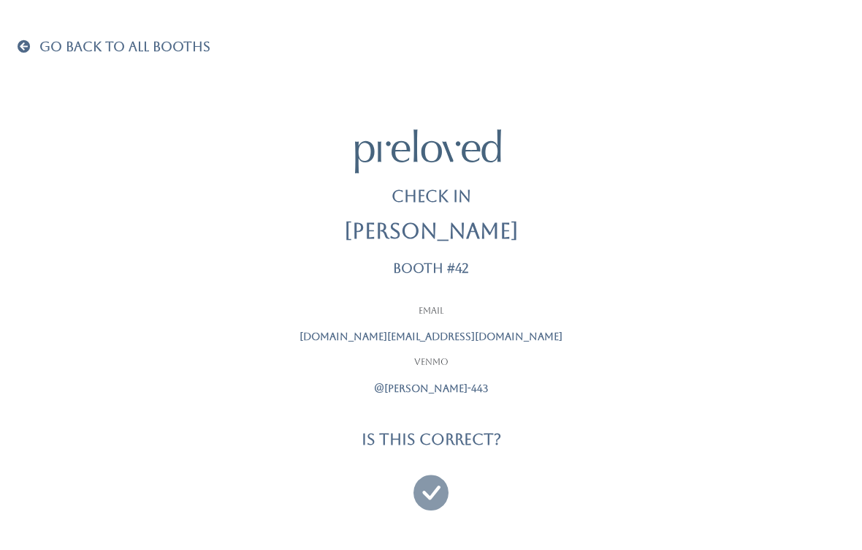
click at [426, 488] on icon at bounding box center [431, 485] width 35 height 49
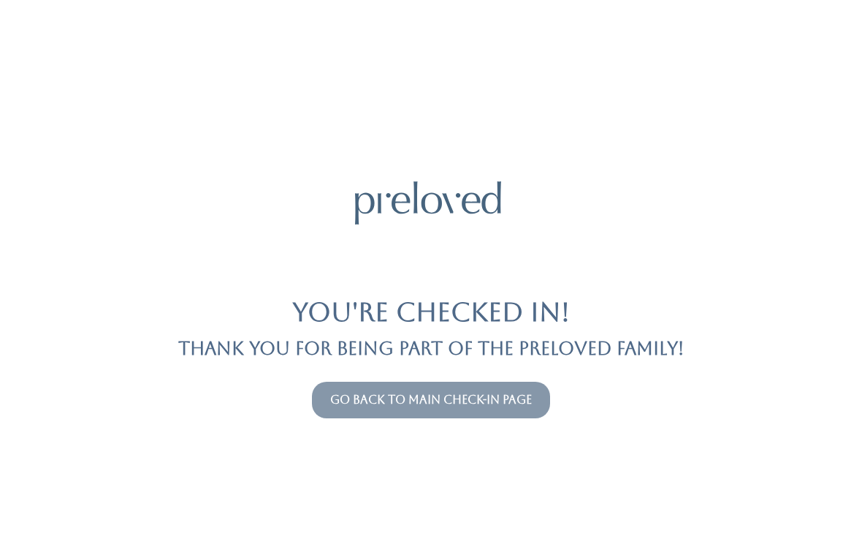
click at [408, 415] on button "Go back to main check-in page" at bounding box center [431, 399] width 238 height 37
click at [390, 381] on button "Go back to main check-in page" at bounding box center [431, 399] width 238 height 37
click at [417, 406] on link "Go back to main check-in page" at bounding box center [431, 399] width 202 height 14
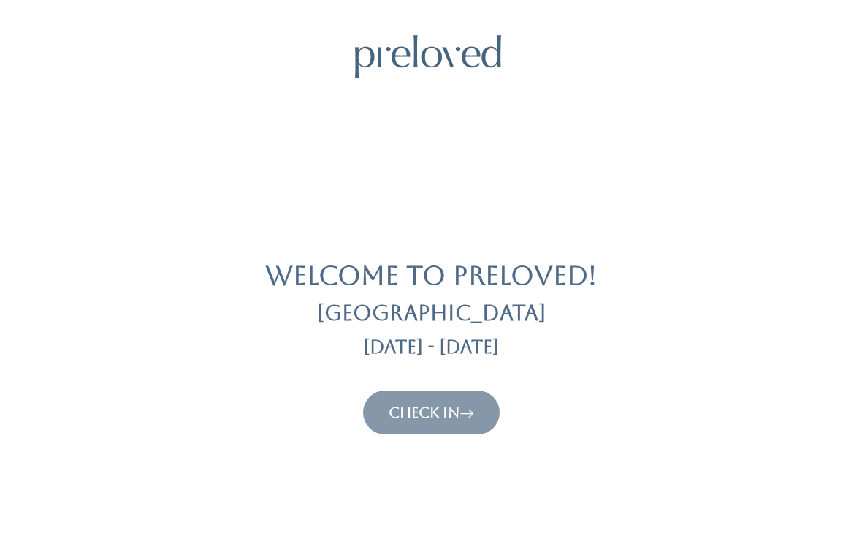
click at [445, 414] on link "Check In" at bounding box center [432, 412] width 86 height 18
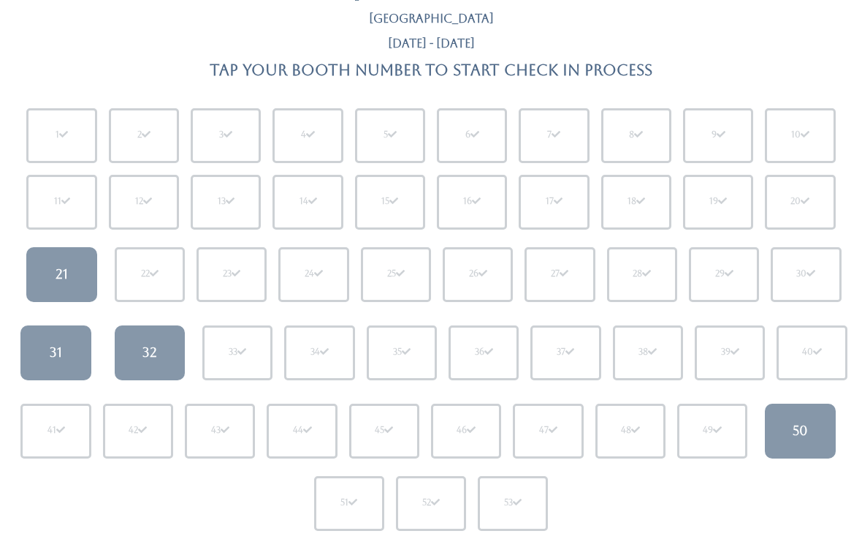
scroll to position [76, 0]
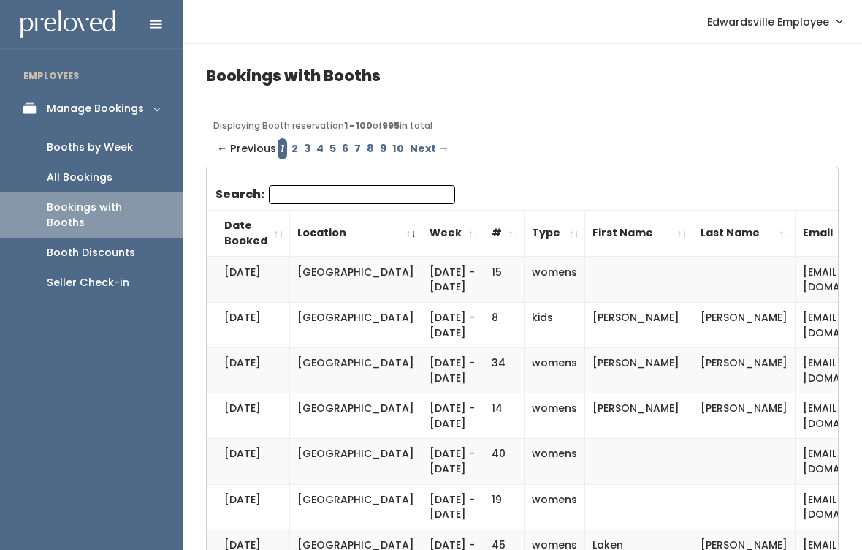
click at [125, 151] on div "Booths by Week" at bounding box center [90, 147] width 86 height 15
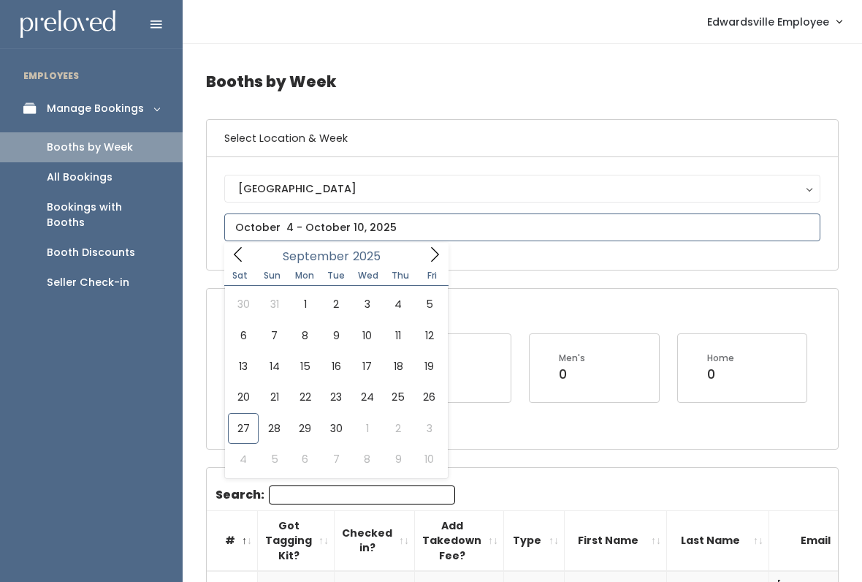
type input "September 27 to October 3"
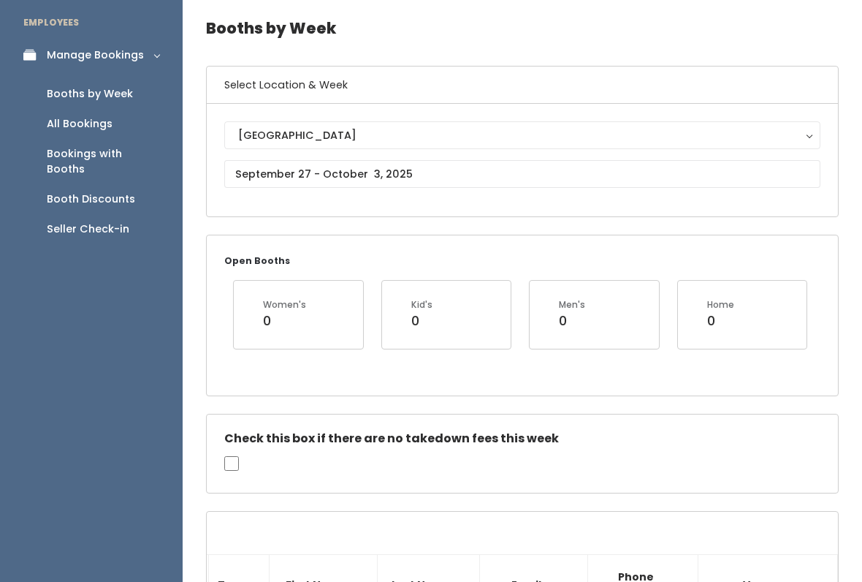
scroll to position [65, 0]
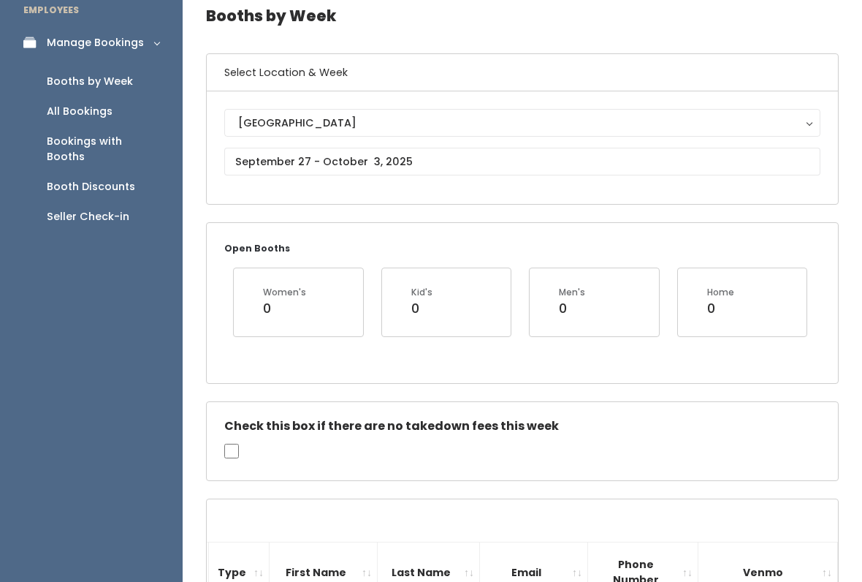
click at [118, 210] on div "Seller Check-in" at bounding box center [88, 217] width 83 height 15
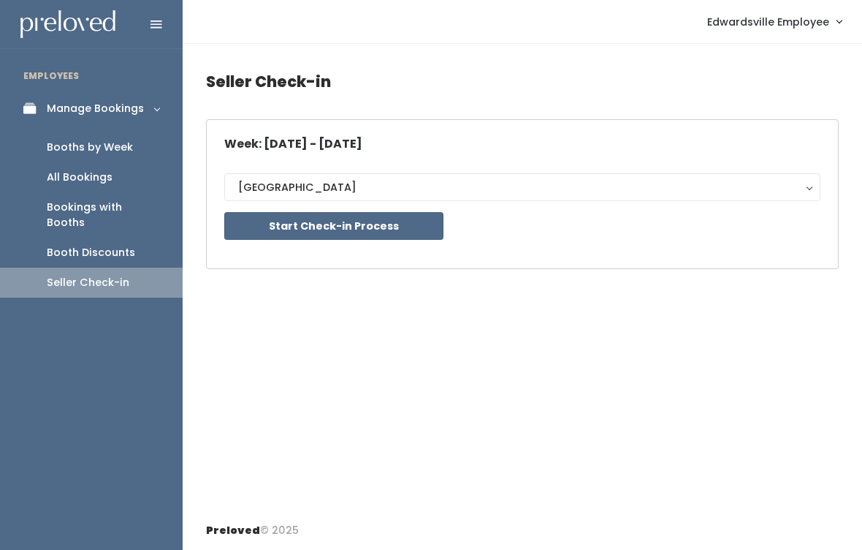
click at [390, 229] on button "Start Check-in Process" at bounding box center [333, 226] width 219 height 28
click at [107, 188] on link "All Bookings" at bounding box center [91, 177] width 183 height 30
click at [116, 134] on link "Booths by Week" at bounding box center [91, 147] width 183 height 30
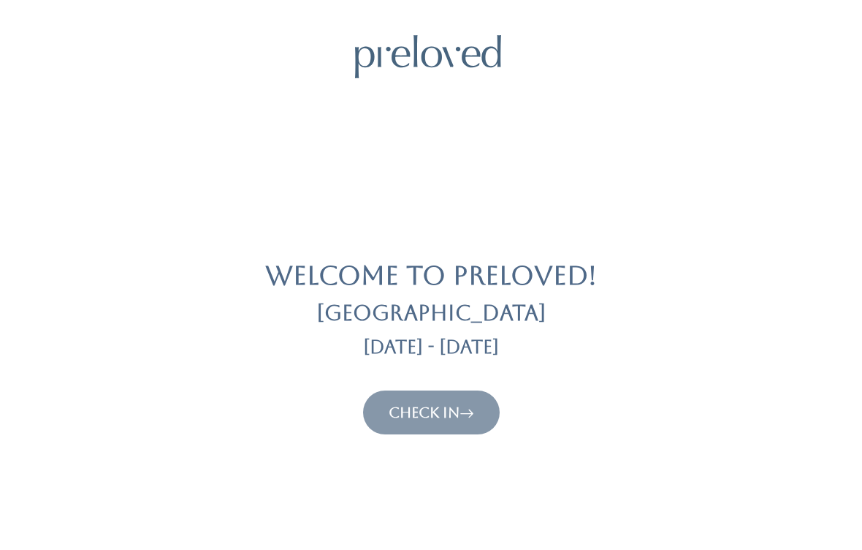
click at [453, 410] on link "Check In" at bounding box center [432, 412] width 86 height 18
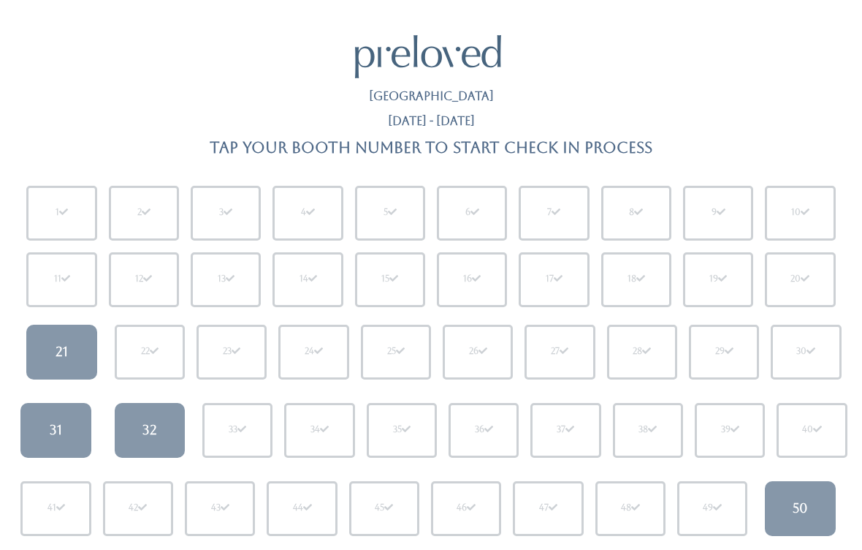
click at [64, 426] on link "31" at bounding box center [55, 430] width 70 height 55
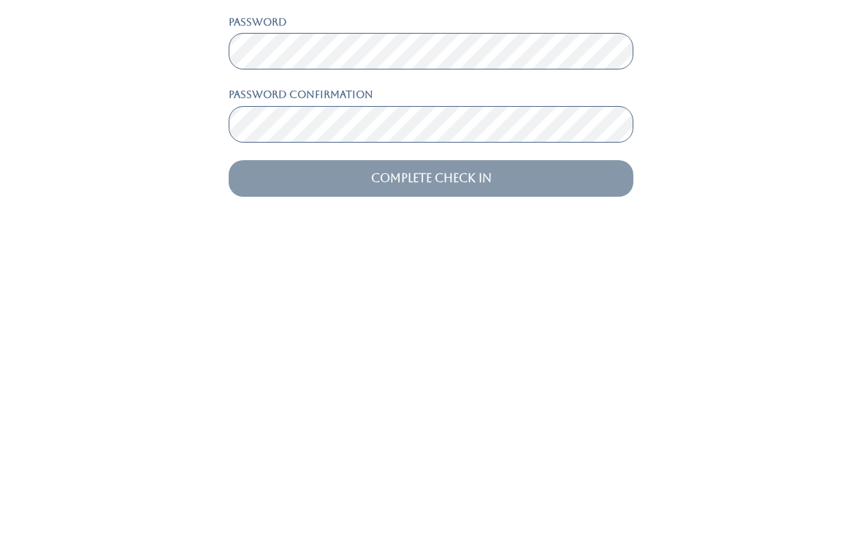
click at [533, 468] on input "Complete Check In" at bounding box center [431, 486] width 405 height 37
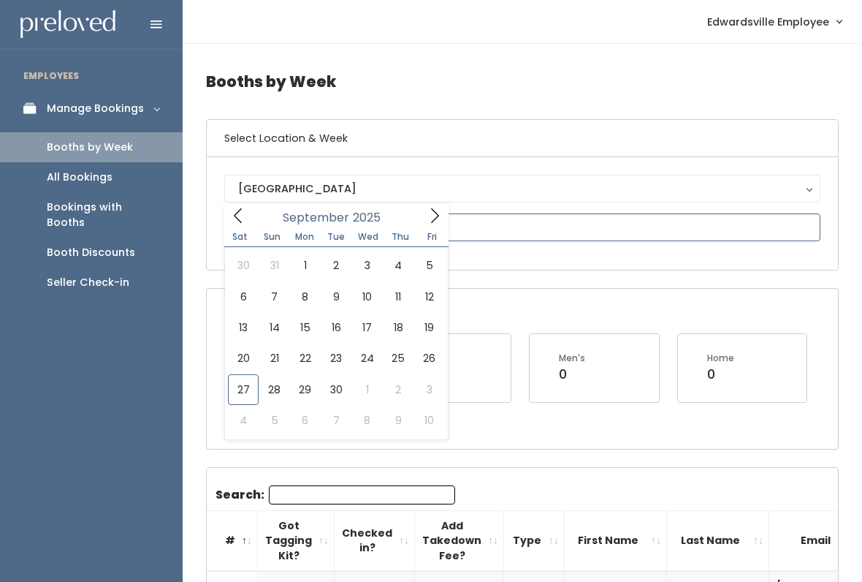
type input "September 20 to September 26"
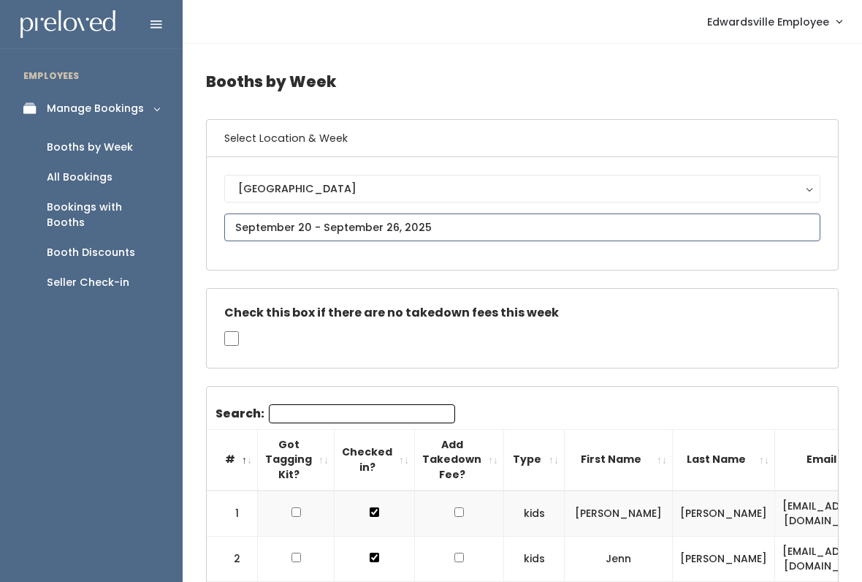
click at [522, 232] on input "text" at bounding box center [522, 227] width 596 height 28
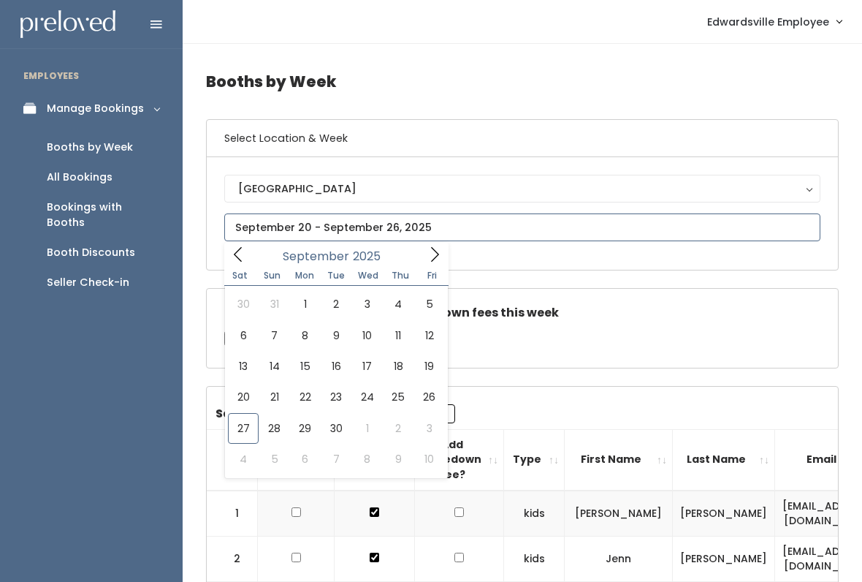
type input "[DATE] to [DATE]"
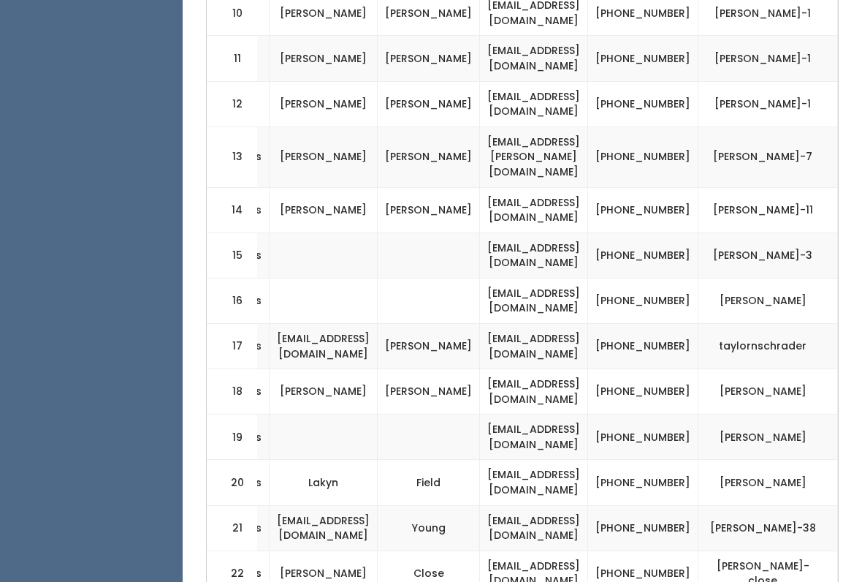
scroll to position [1087, 0]
